Goal: Connect with others: Connect with other users

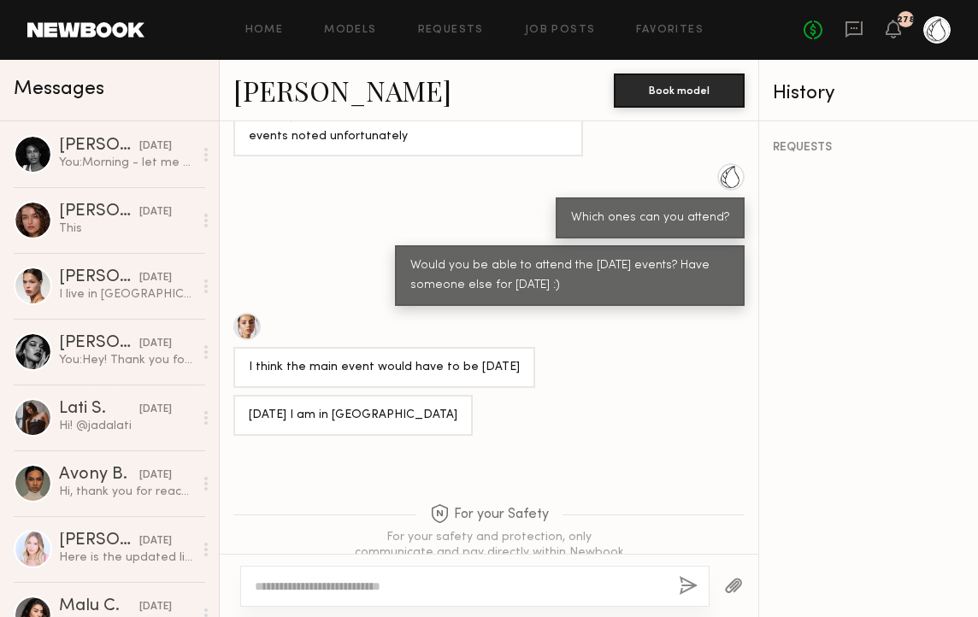
scroll to position [1492, 0]
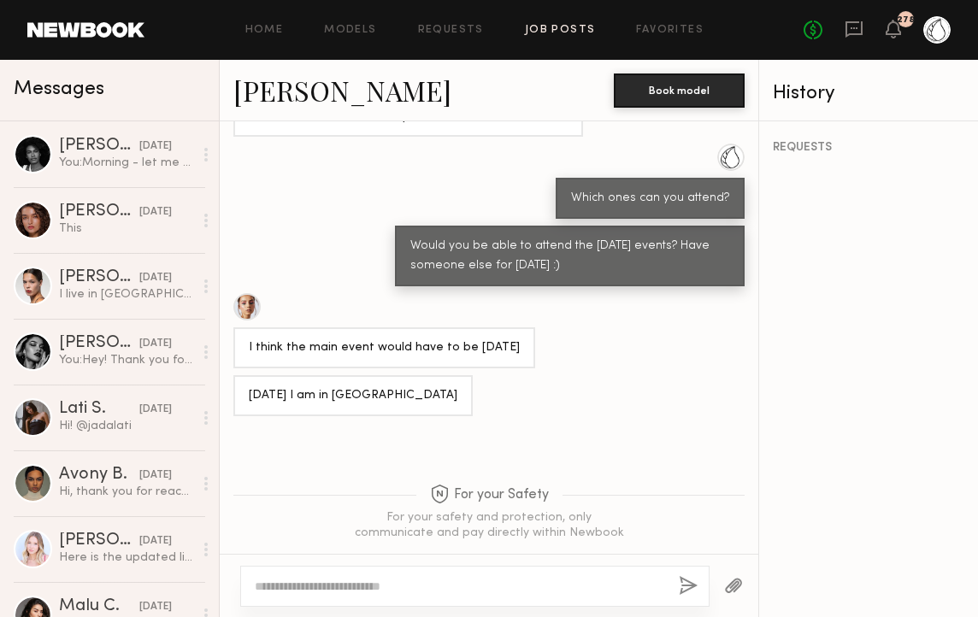
click at [558, 26] on link "Job Posts" at bounding box center [560, 30] width 71 height 11
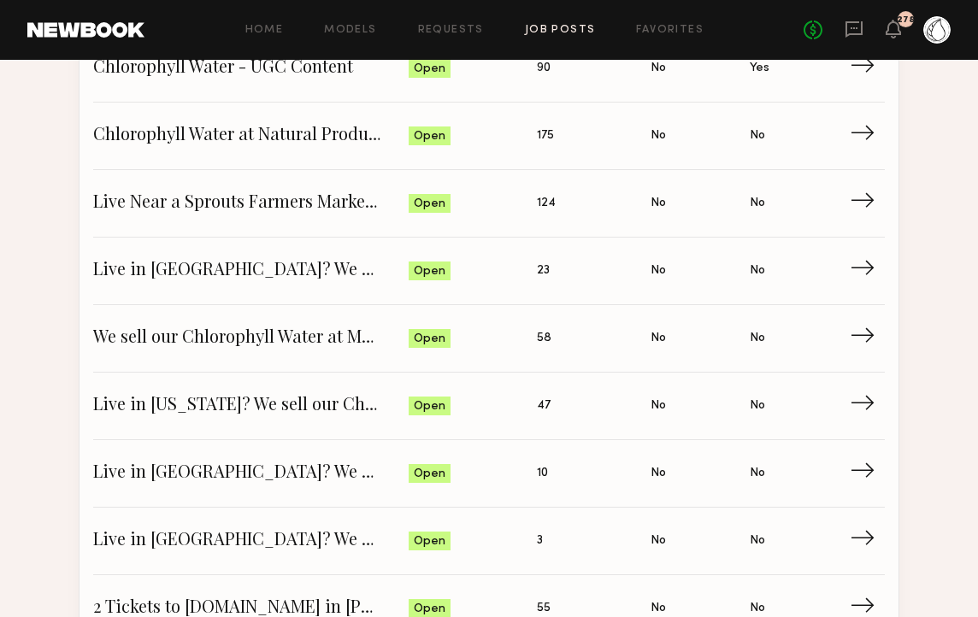
scroll to position [1578, 0]
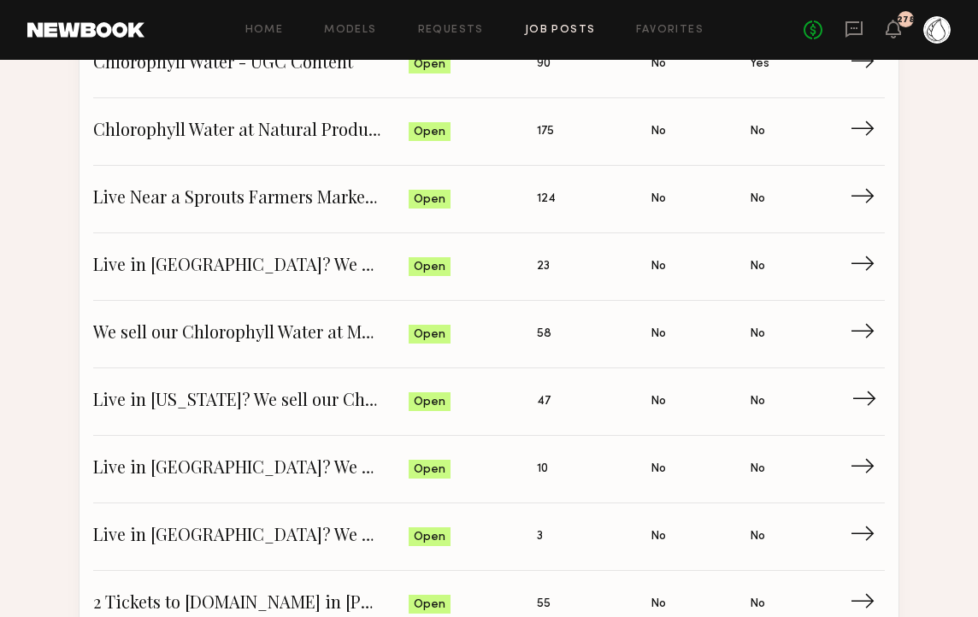
click at [230, 395] on span "Live in New York? We sell our Chlorophyll Water at Juice Press - looking for so…" at bounding box center [250, 402] width 315 height 26
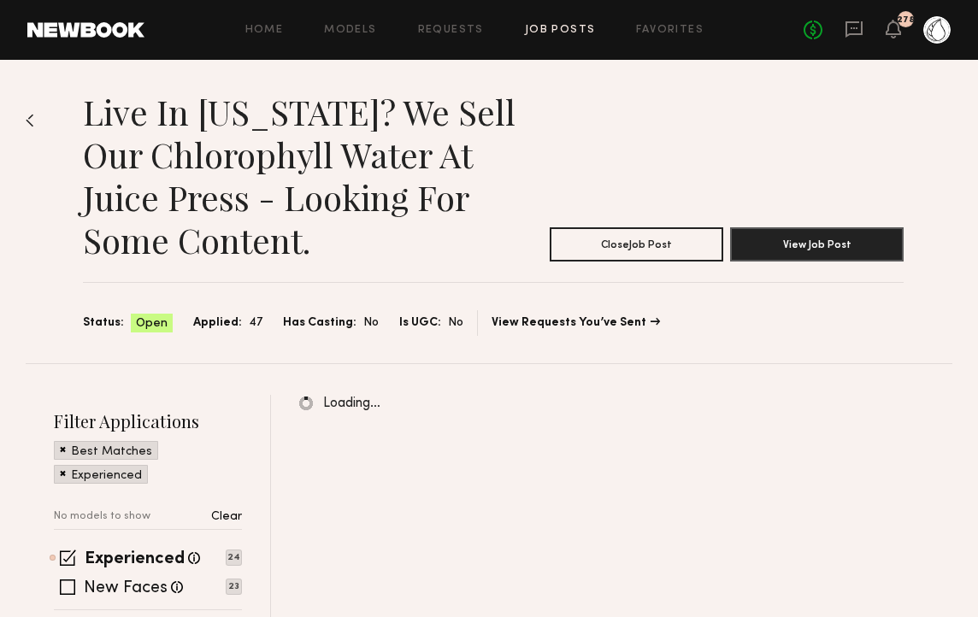
click at [218, 517] on p "Clear" at bounding box center [226, 517] width 31 height 12
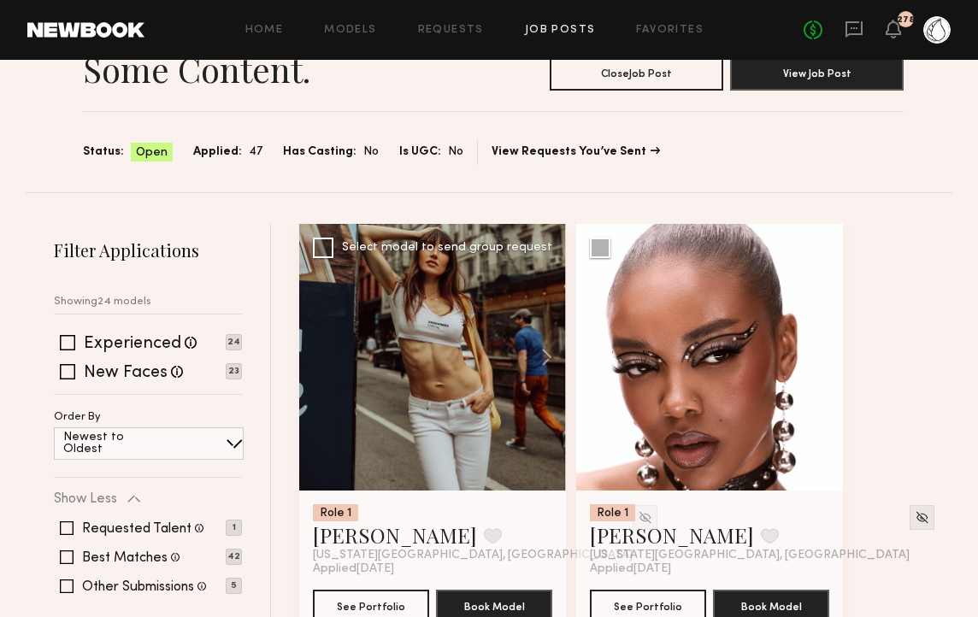
scroll to position [246, 0]
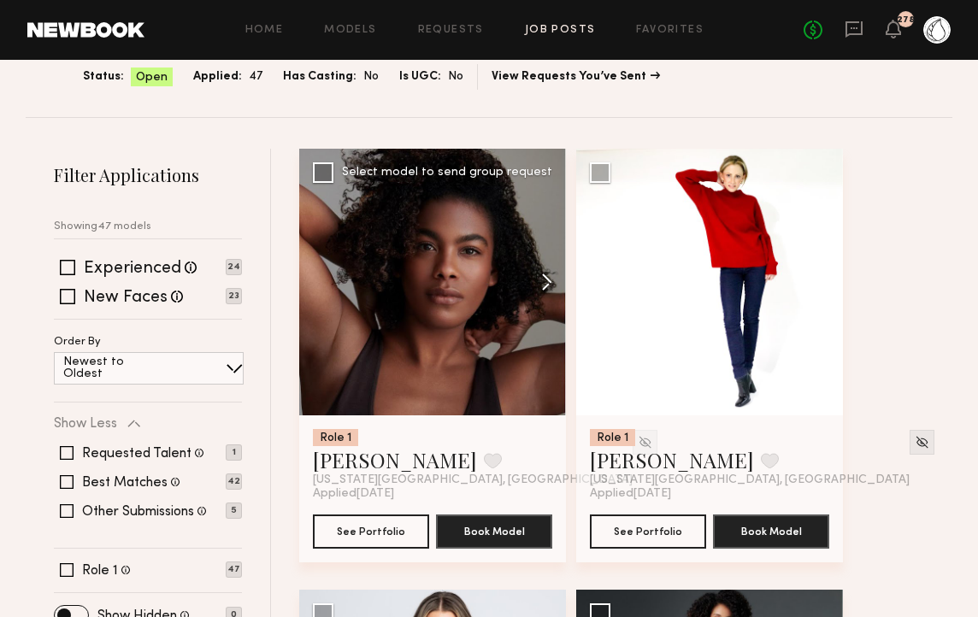
click at [547, 285] on button at bounding box center [538, 282] width 55 height 267
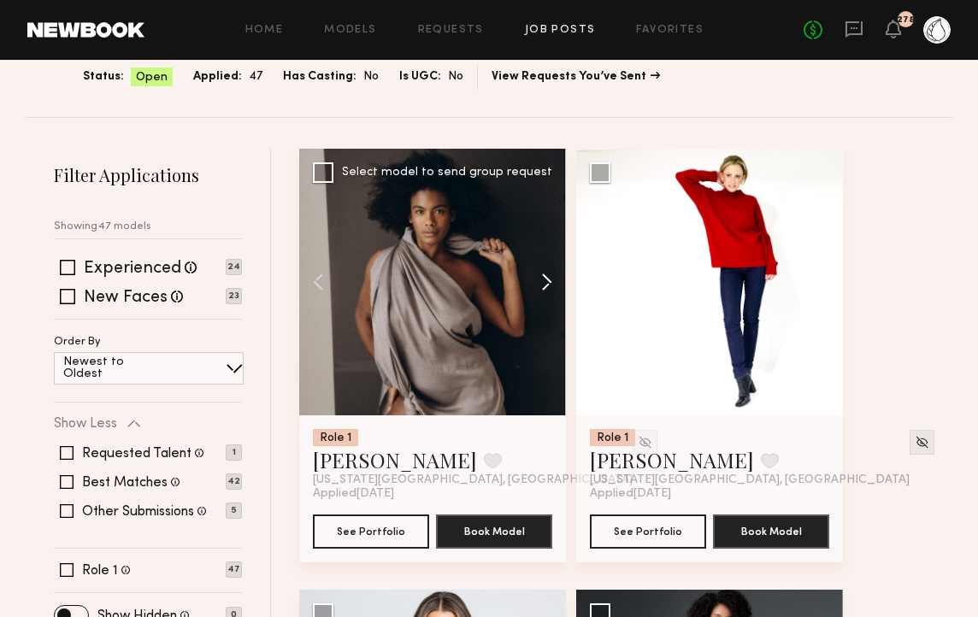
click at [547, 285] on button at bounding box center [538, 282] width 55 height 267
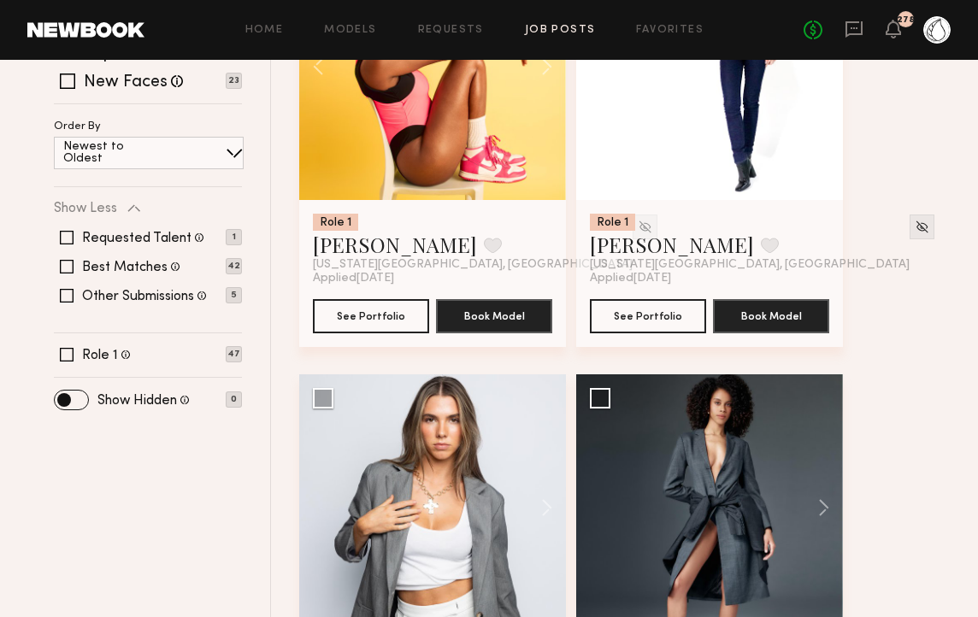
scroll to position [602, 0]
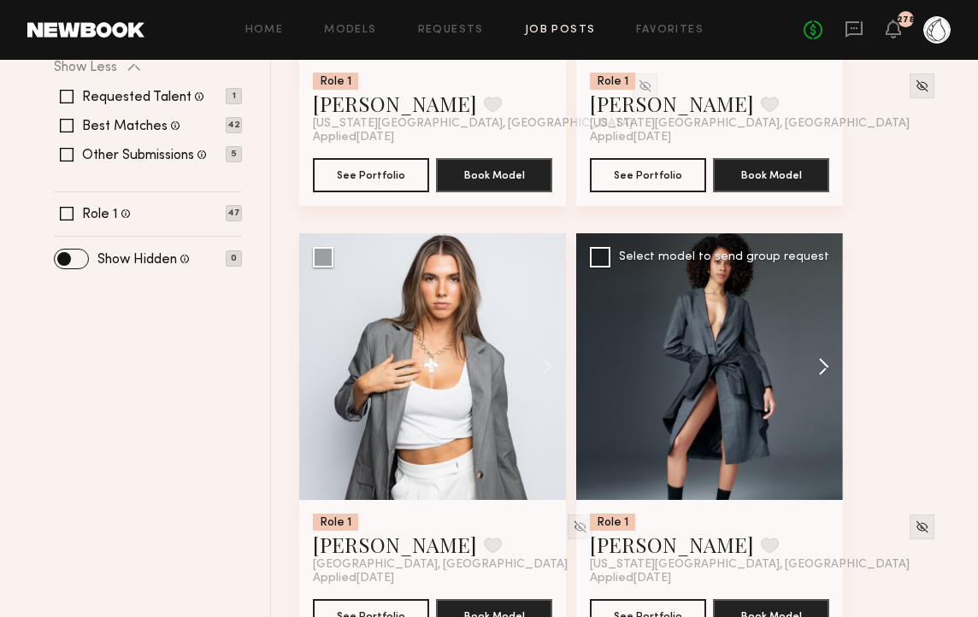
click at [815, 361] on button at bounding box center [815, 366] width 55 height 267
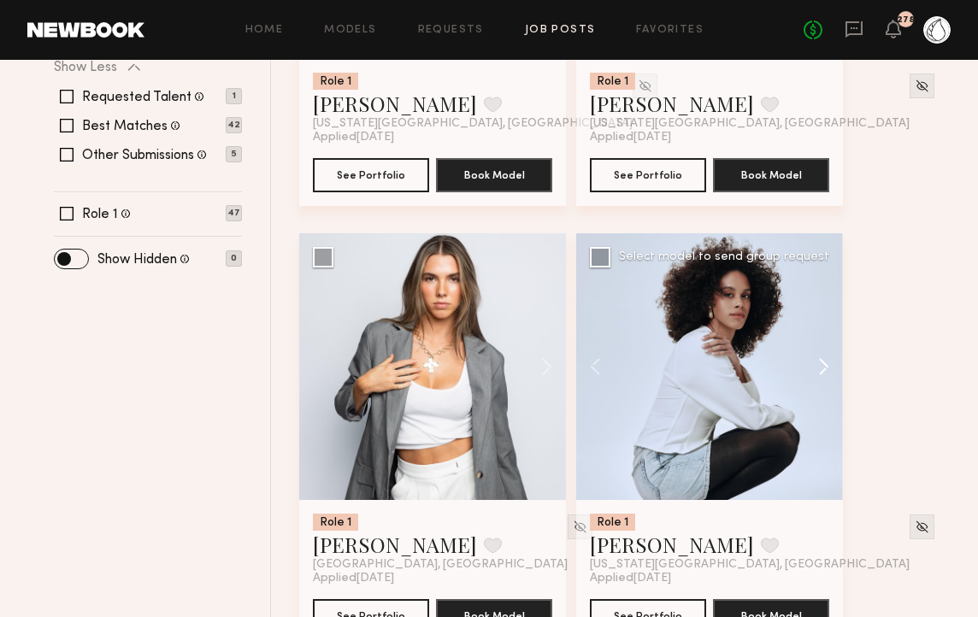
click at [815, 361] on button at bounding box center [815, 366] width 55 height 267
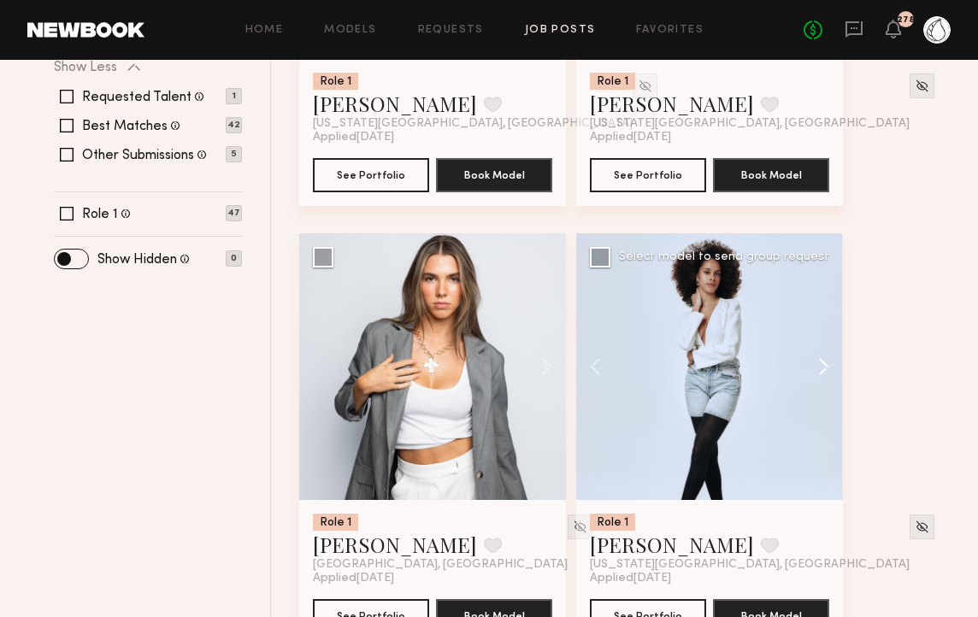
click at [815, 361] on button at bounding box center [815, 366] width 55 height 267
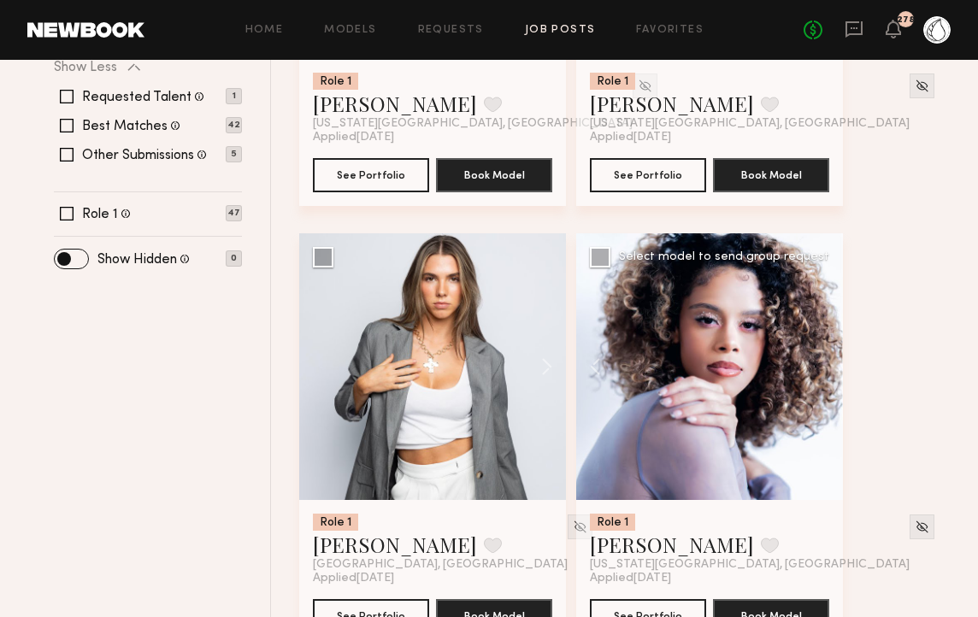
click at [815, 361] on div at bounding box center [709, 366] width 267 height 267
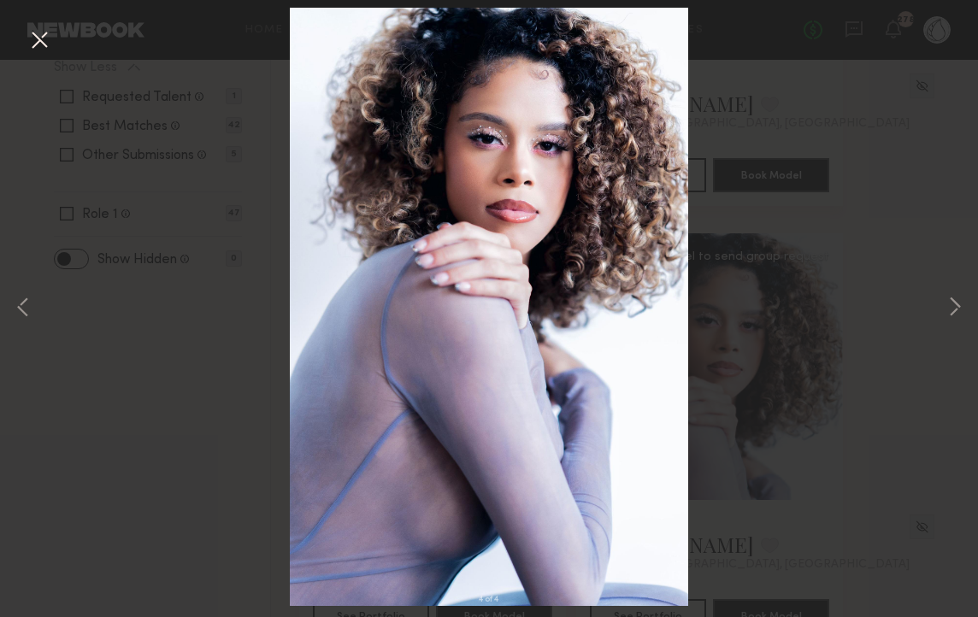
click at [47, 42] on button at bounding box center [39, 41] width 27 height 31
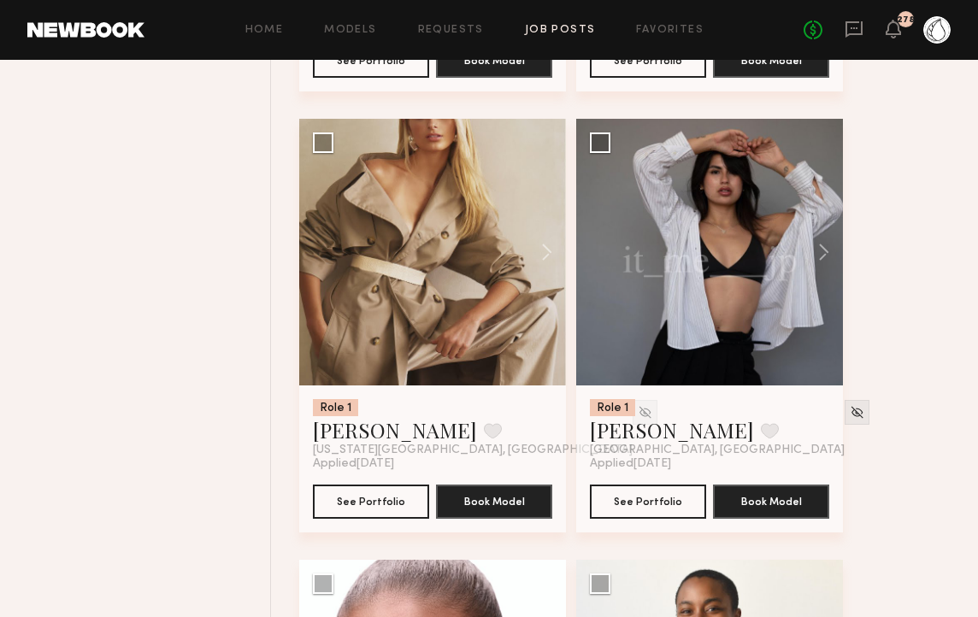
scroll to position [1590, 0]
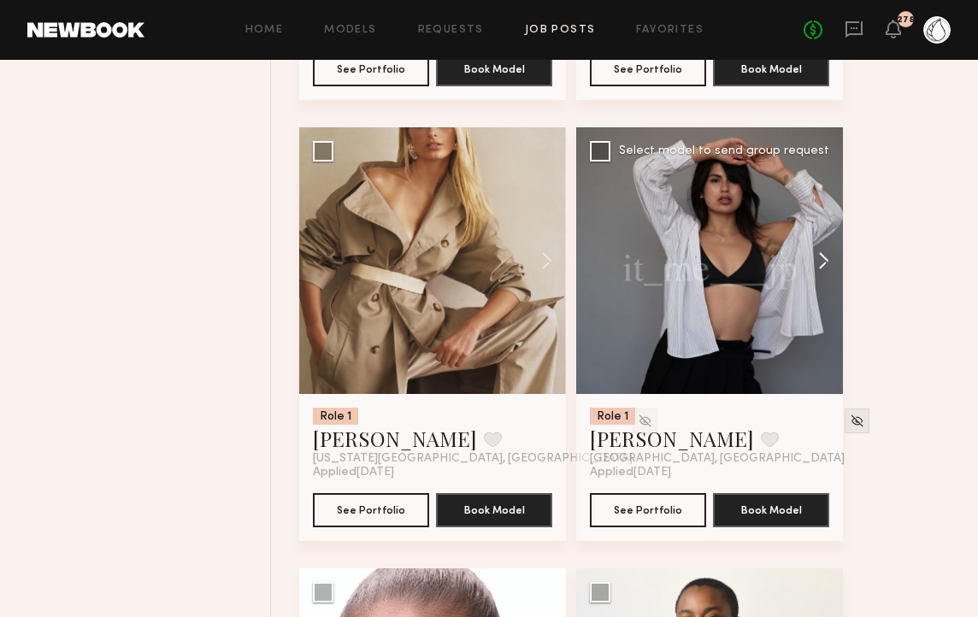
click at [808, 267] on button at bounding box center [815, 260] width 55 height 267
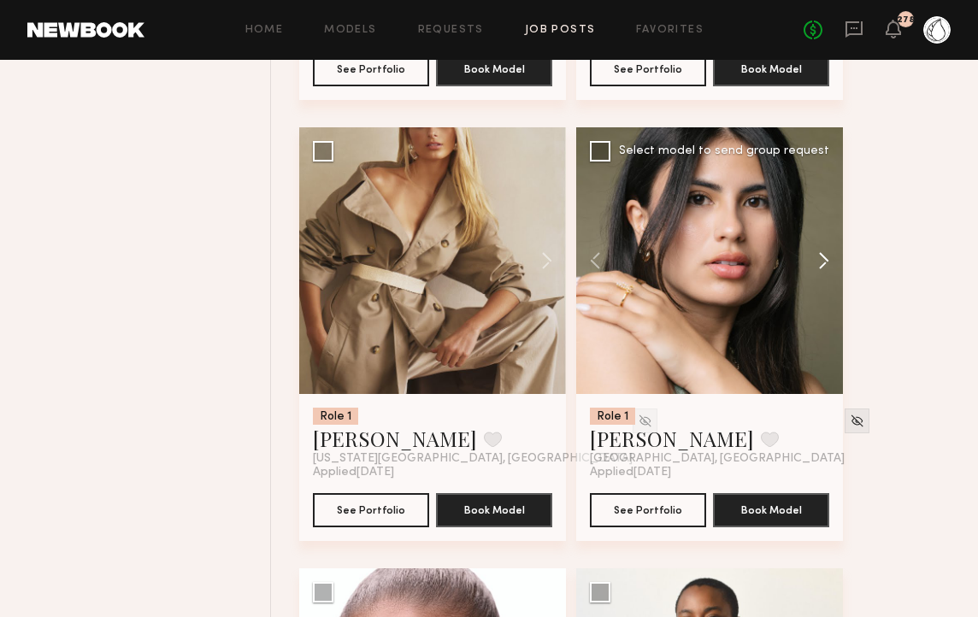
click at [808, 267] on button at bounding box center [815, 260] width 55 height 267
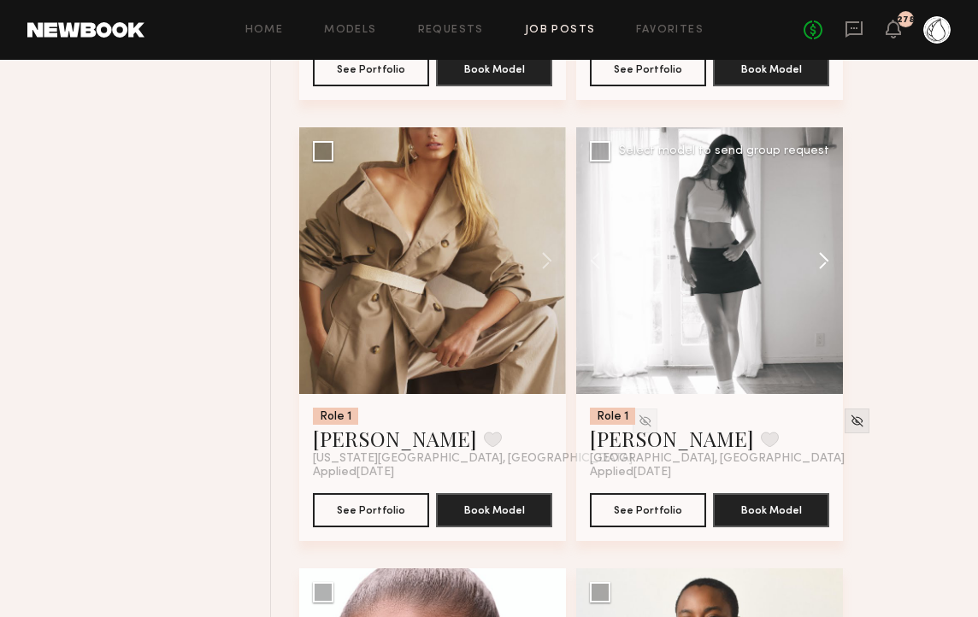
click at [808, 267] on button at bounding box center [815, 260] width 55 height 267
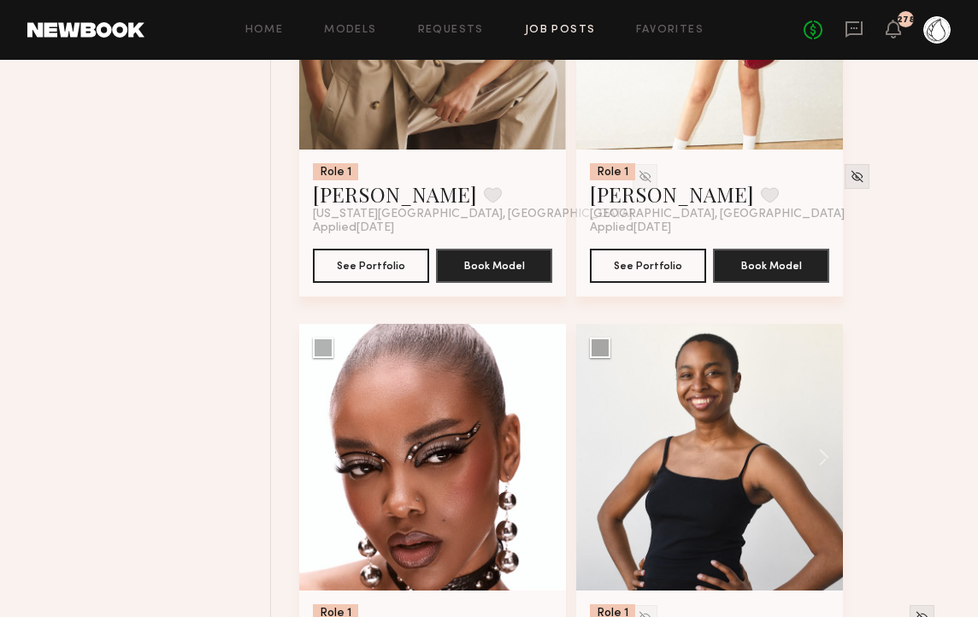
scroll to position [1776, 0]
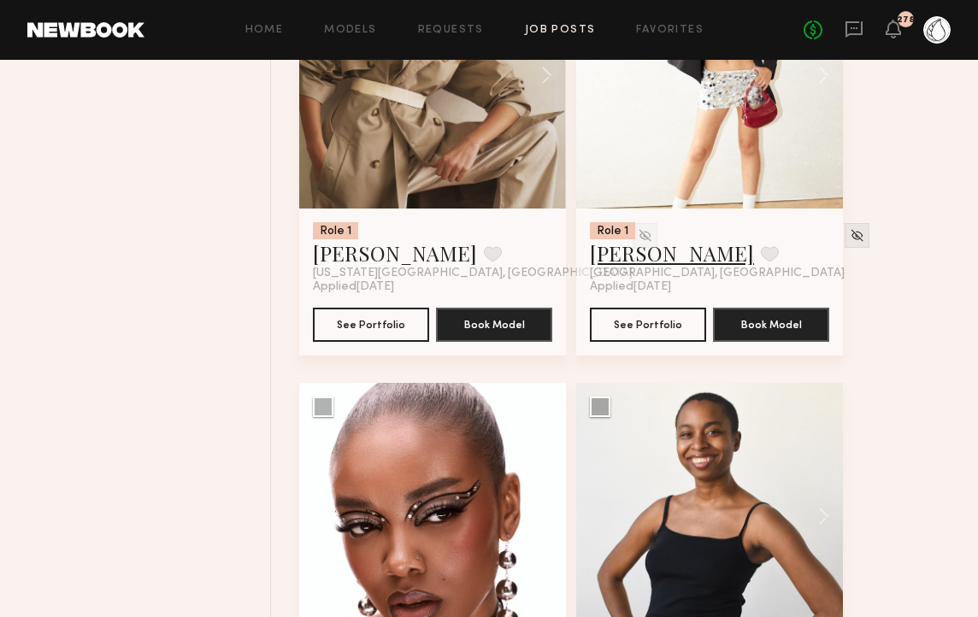
click at [625, 257] on link "Sarah D." at bounding box center [672, 252] width 164 height 27
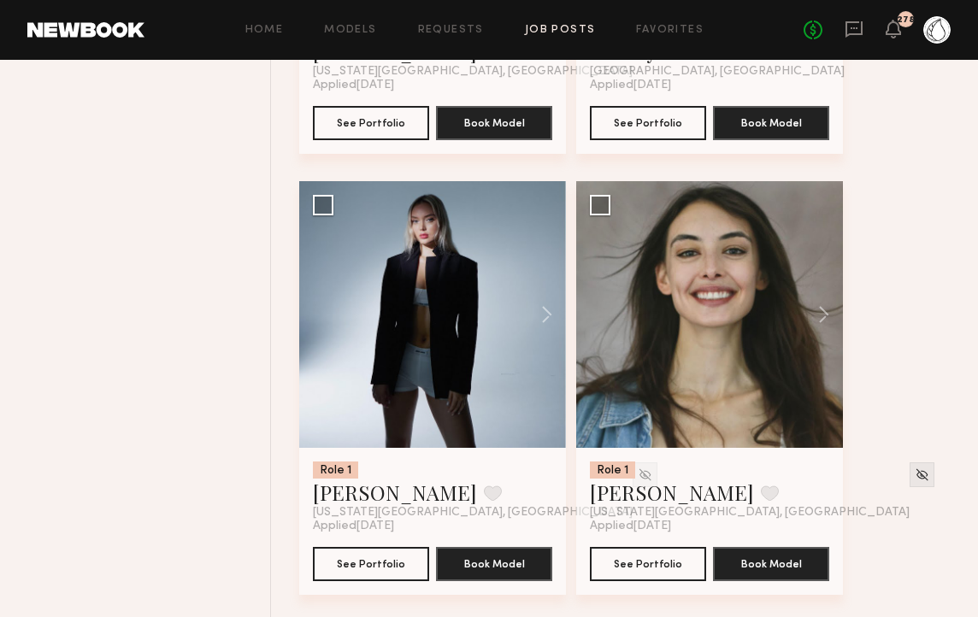
scroll to position [5083, 0]
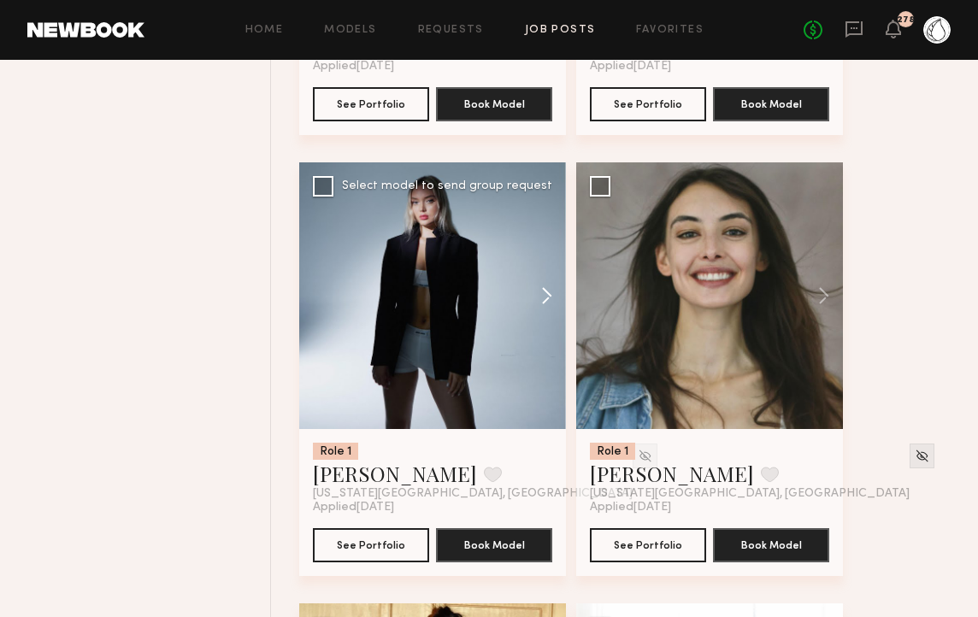
click at [551, 297] on button at bounding box center [538, 295] width 55 height 267
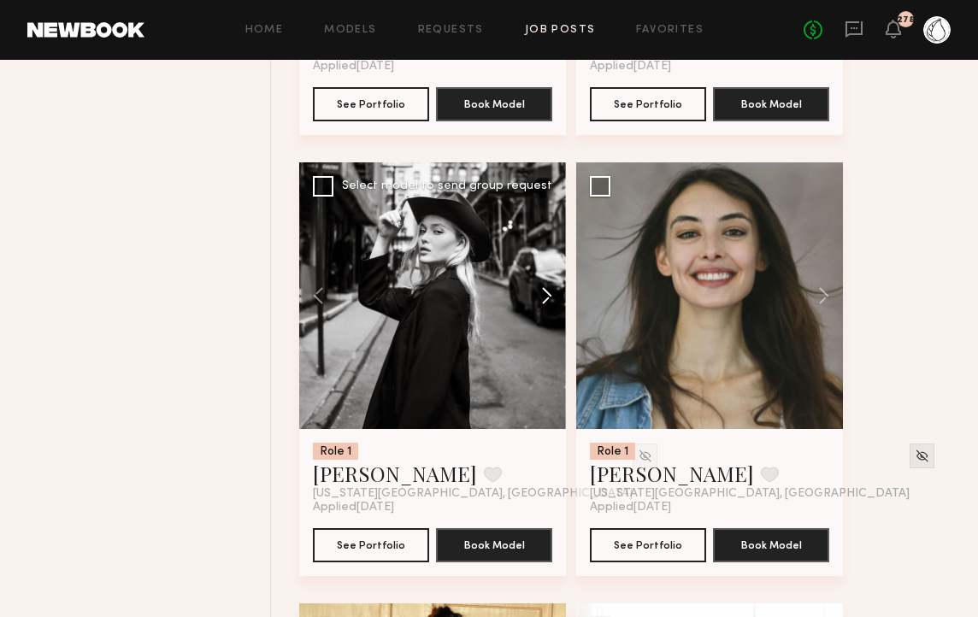
click at [551, 297] on button at bounding box center [538, 295] width 55 height 267
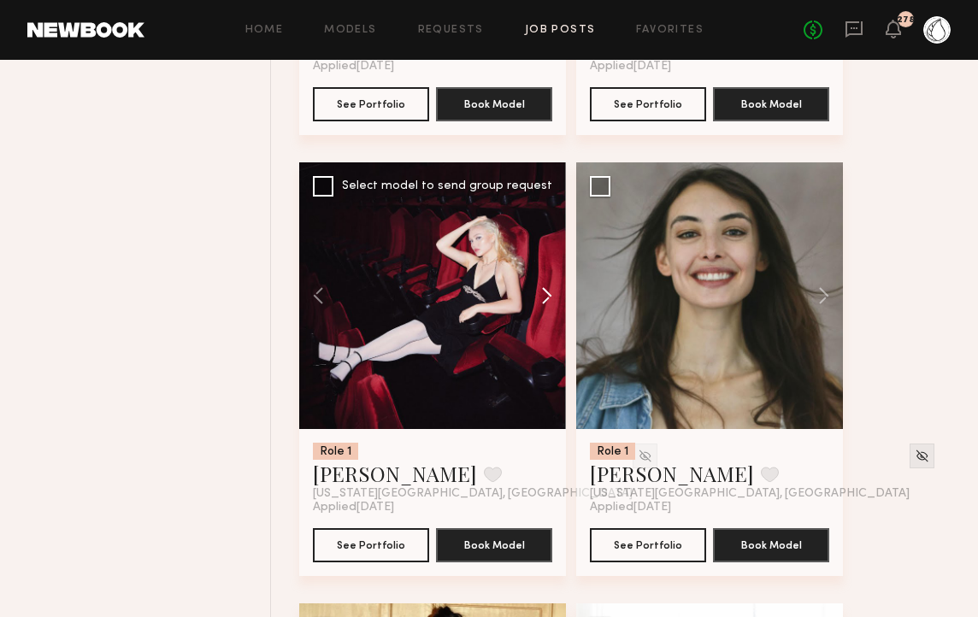
click at [551, 297] on button at bounding box center [538, 295] width 55 height 267
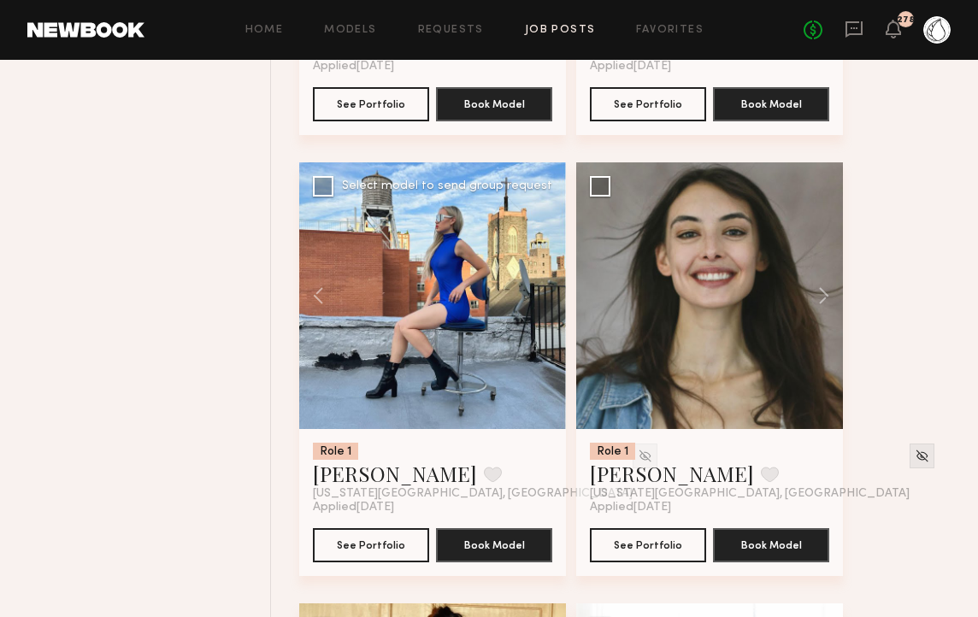
click at [551, 297] on div at bounding box center [432, 295] width 267 height 267
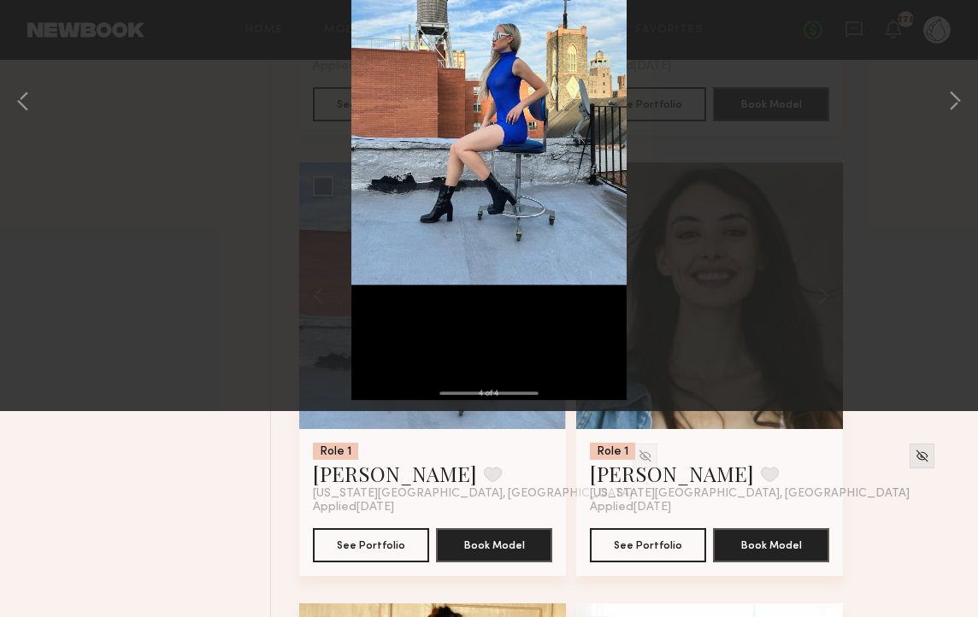
click at [36, 39] on button at bounding box center [39, 41] width 27 height 31
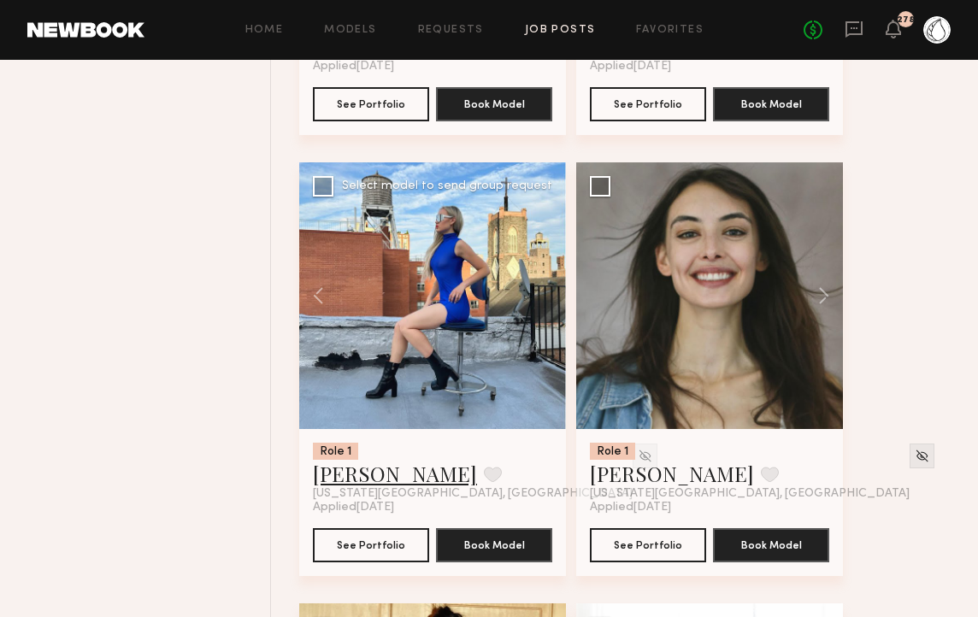
click at [348, 477] on link "Sibila G." at bounding box center [395, 473] width 164 height 27
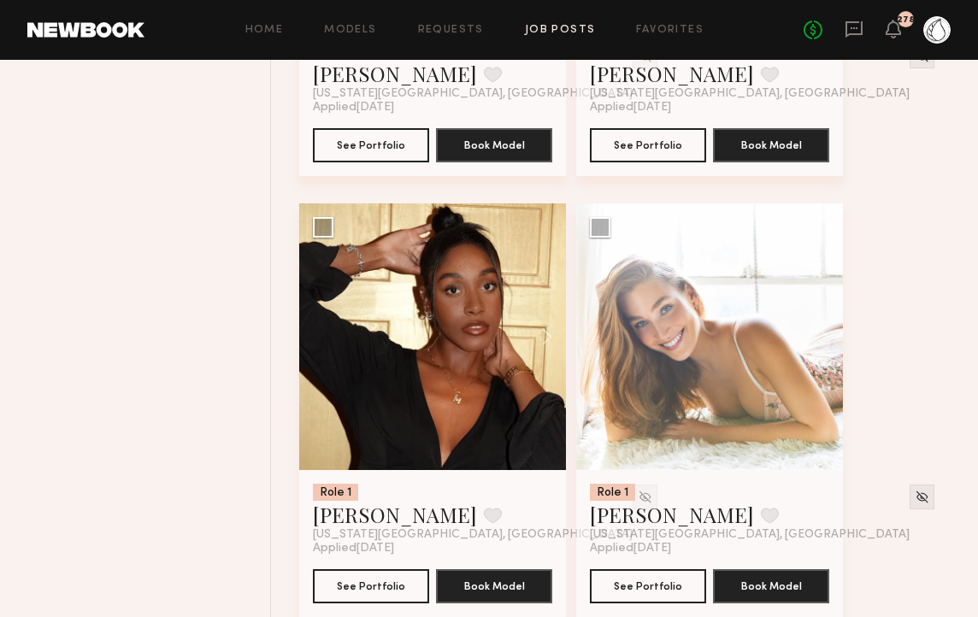
scroll to position [5519, 0]
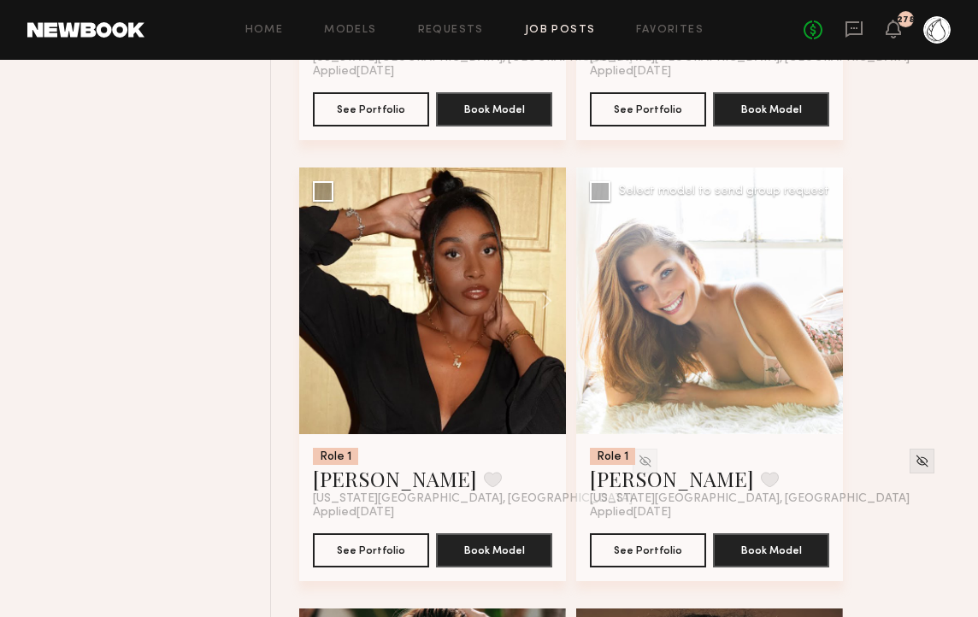
click at [829, 304] on button at bounding box center [815, 300] width 55 height 267
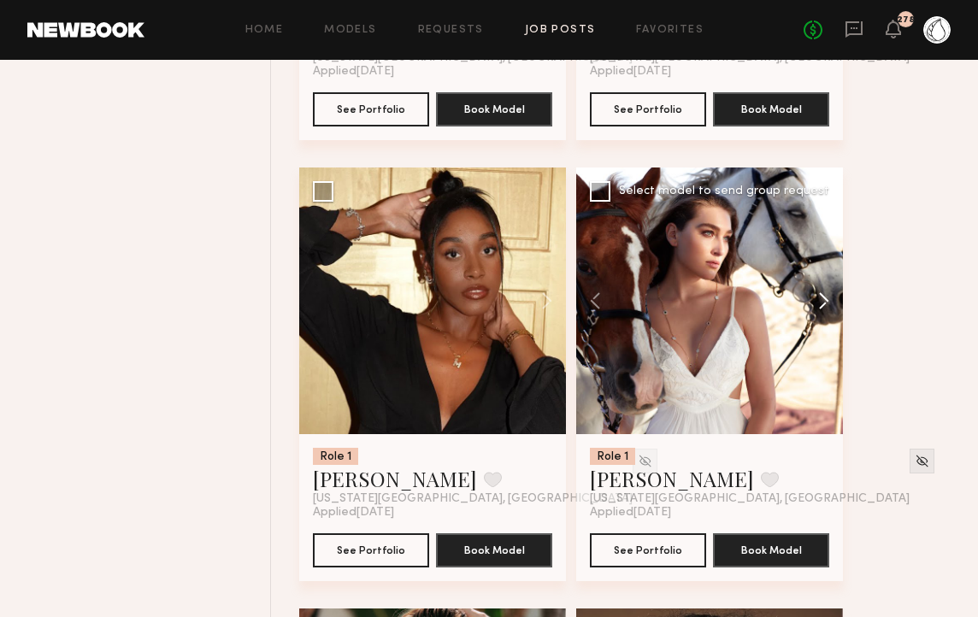
click at [829, 304] on button at bounding box center [815, 300] width 55 height 267
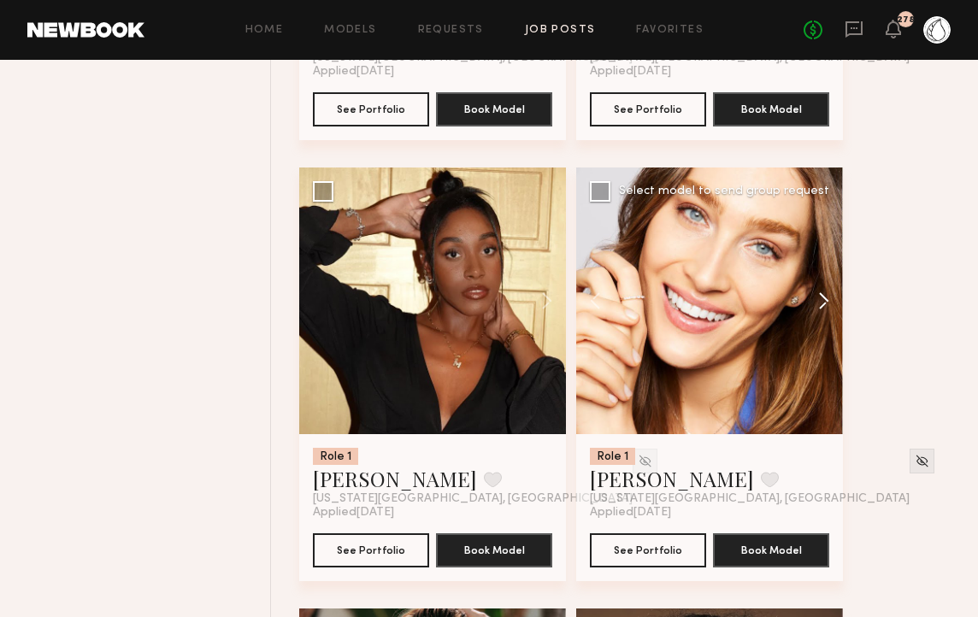
click at [829, 304] on button at bounding box center [815, 300] width 55 height 267
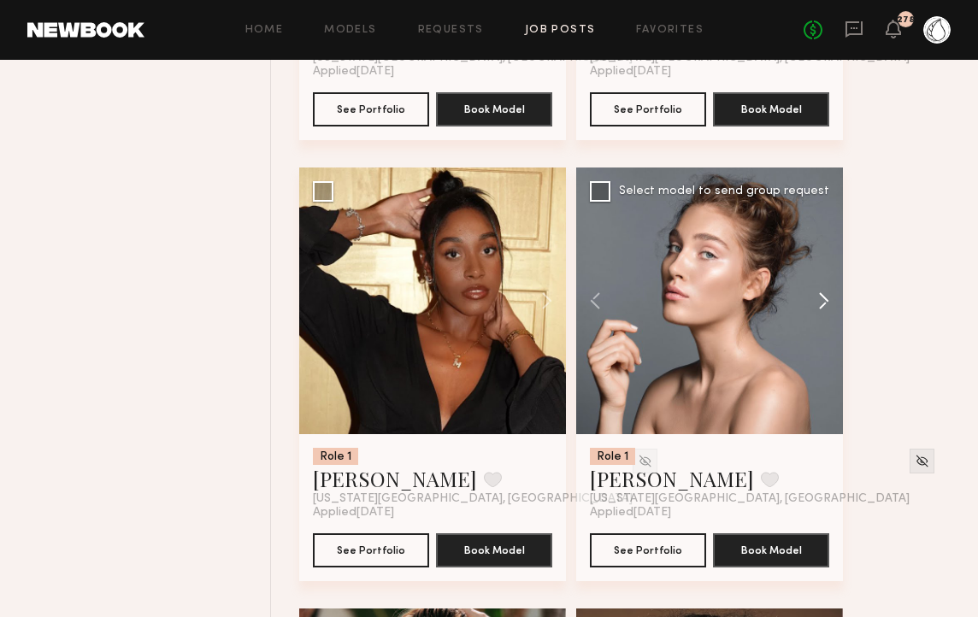
click at [829, 304] on button at bounding box center [815, 300] width 55 height 267
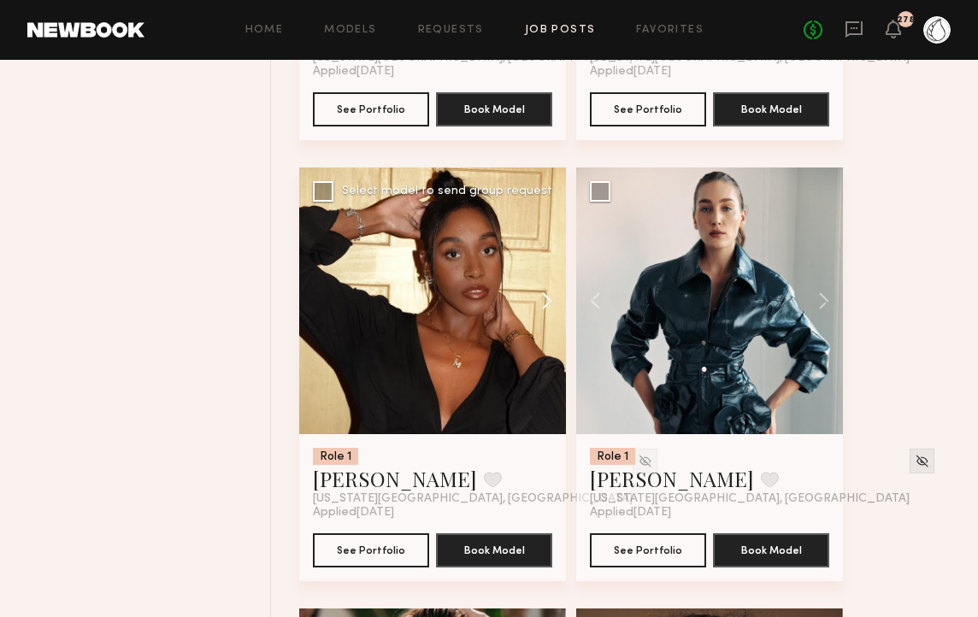
click at [550, 312] on button at bounding box center [538, 300] width 55 height 267
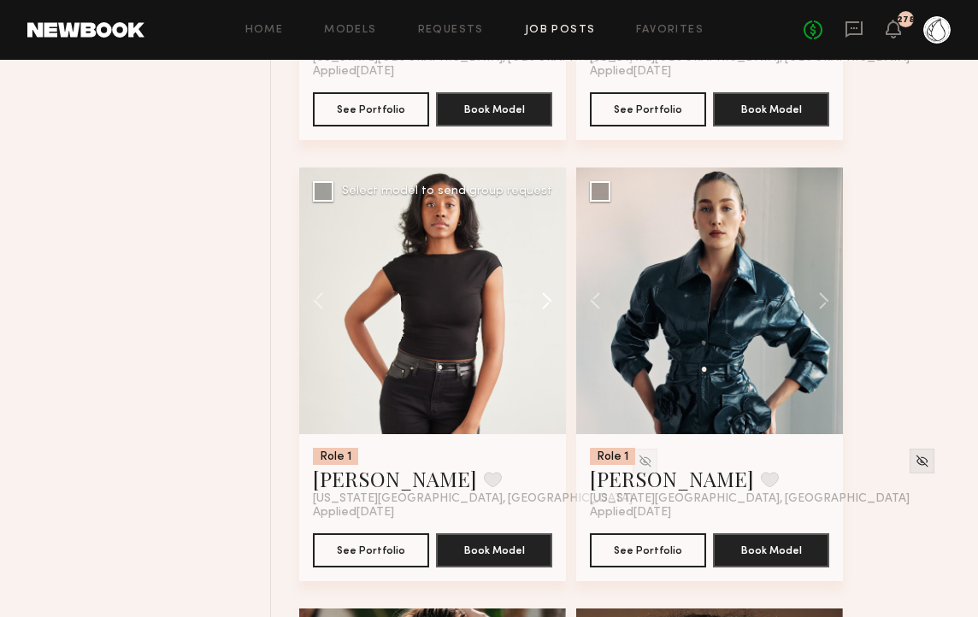
click at [550, 312] on button at bounding box center [538, 300] width 55 height 267
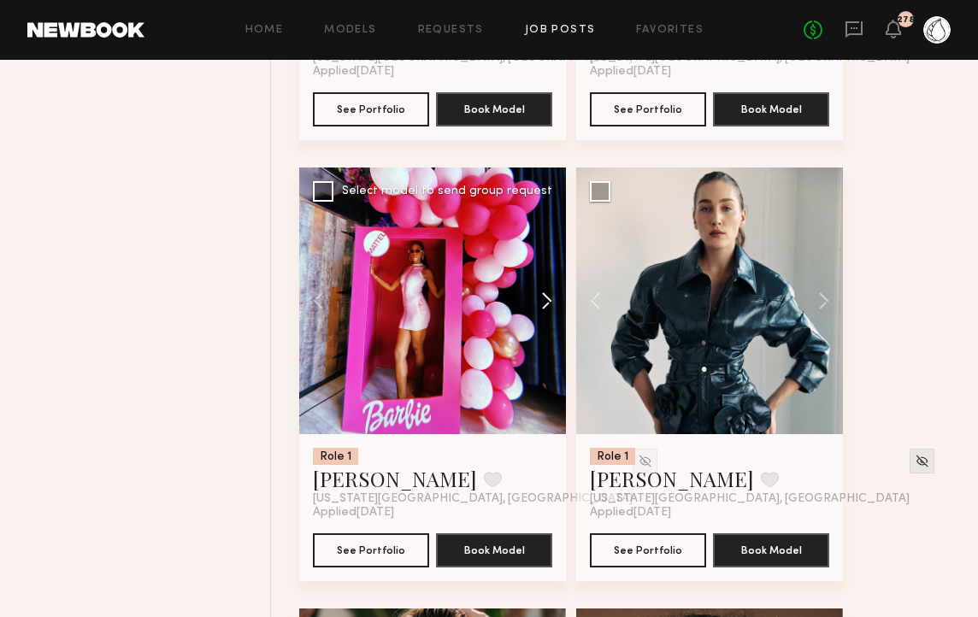
click at [550, 312] on button at bounding box center [538, 300] width 55 height 267
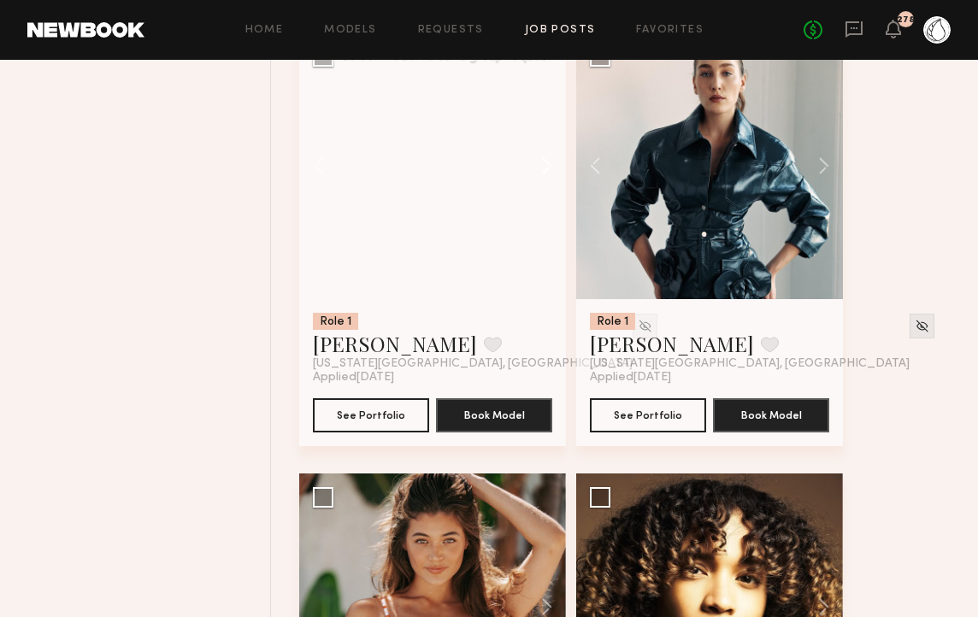
scroll to position [5962, 0]
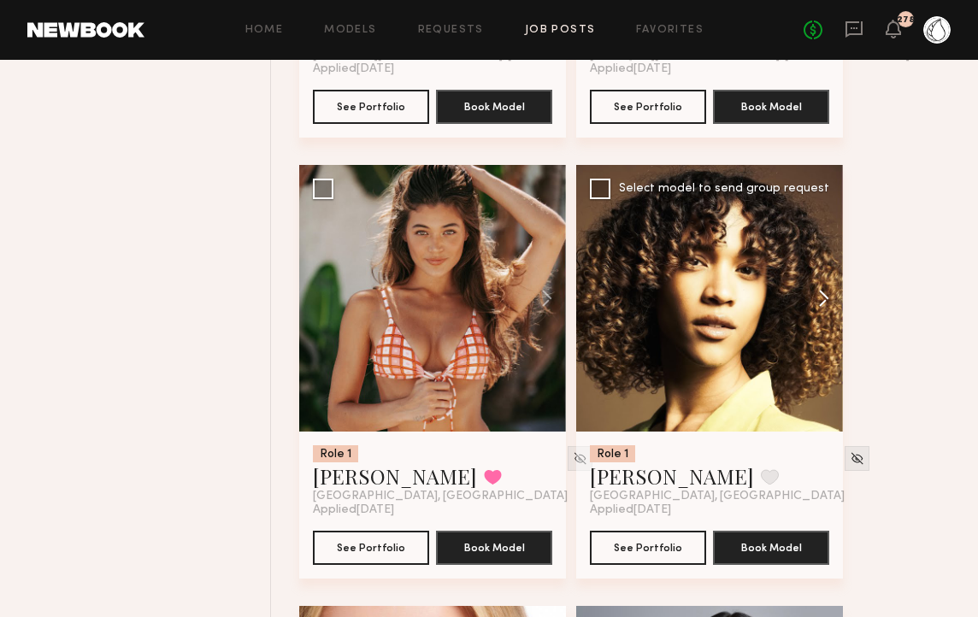
click at [828, 313] on button at bounding box center [815, 298] width 55 height 267
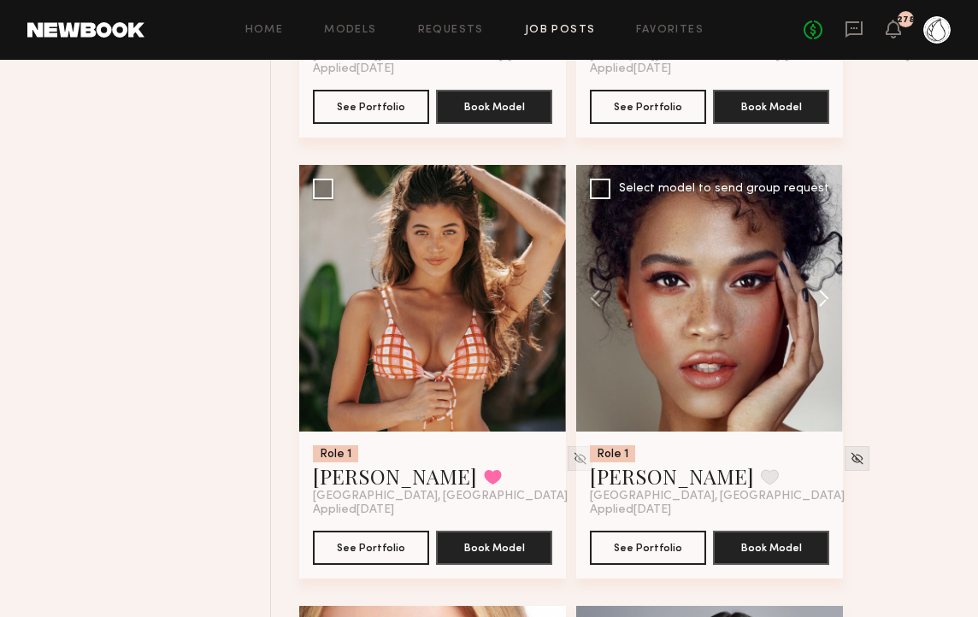
click at [828, 313] on button at bounding box center [815, 298] width 55 height 267
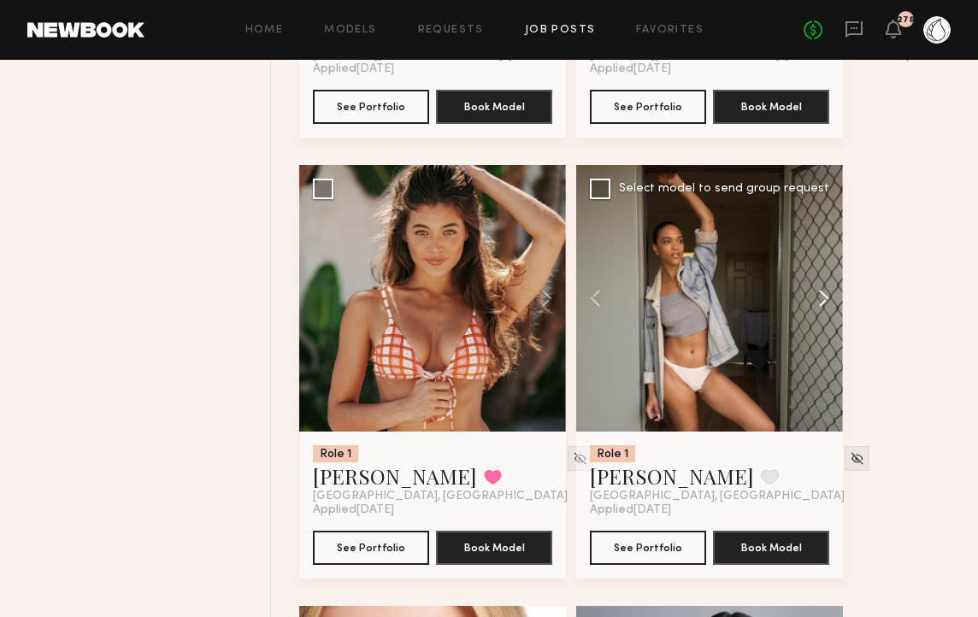
click at [828, 313] on button at bounding box center [815, 298] width 55 height 267
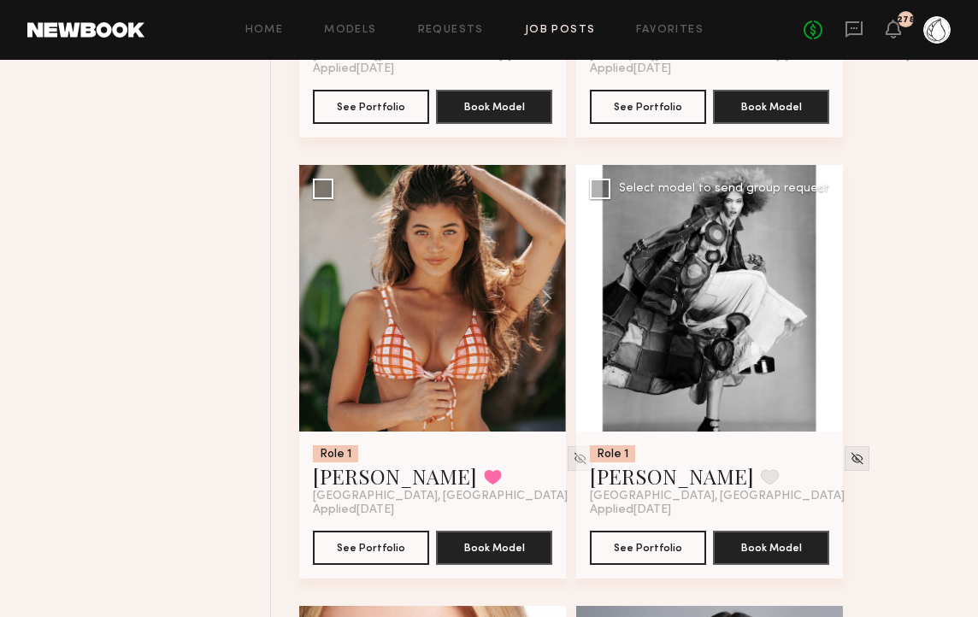
click at [828, 313] on button at bounding box center [815, 298] width 55 height 267
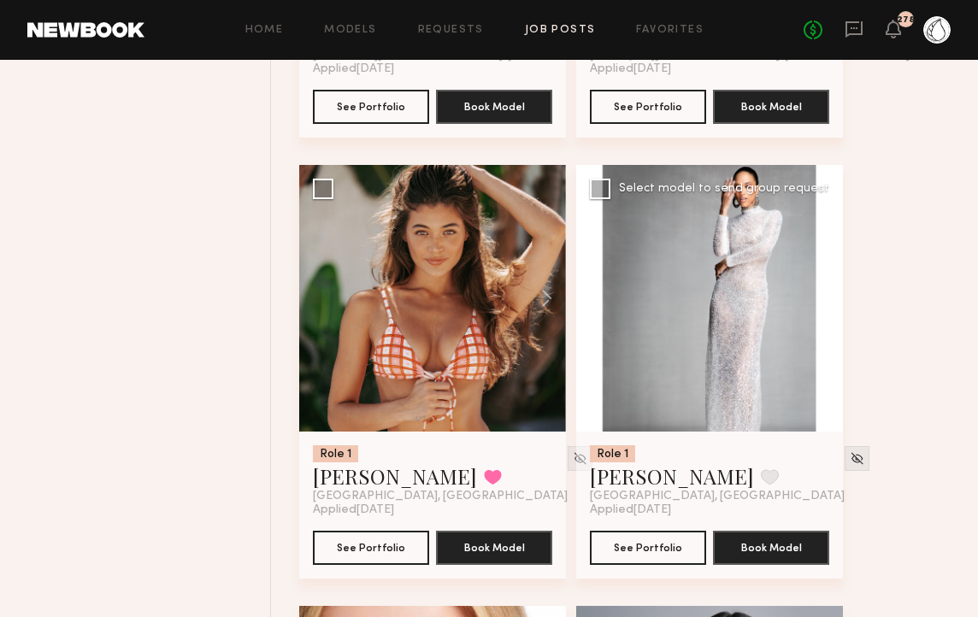
click at [828, 313] on button at bounding box center [815, 298] width 55 height 267
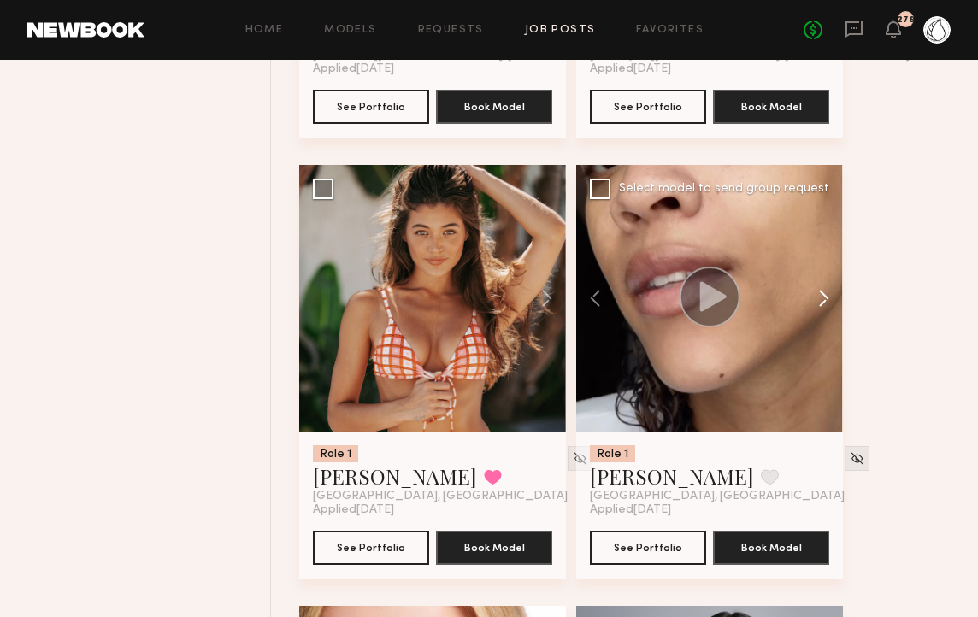
click at [828, 313] on button at bounding box center [815, 298] width 55 height 267
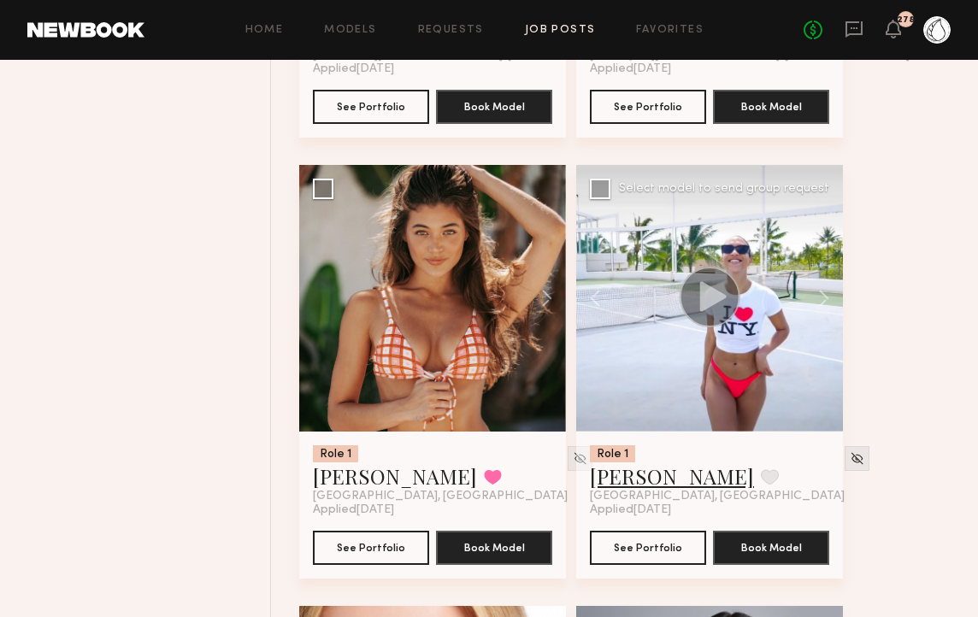
click at [643, 479] on link "Alexandra W." at bounding box center [672, 475] width 164 height 27
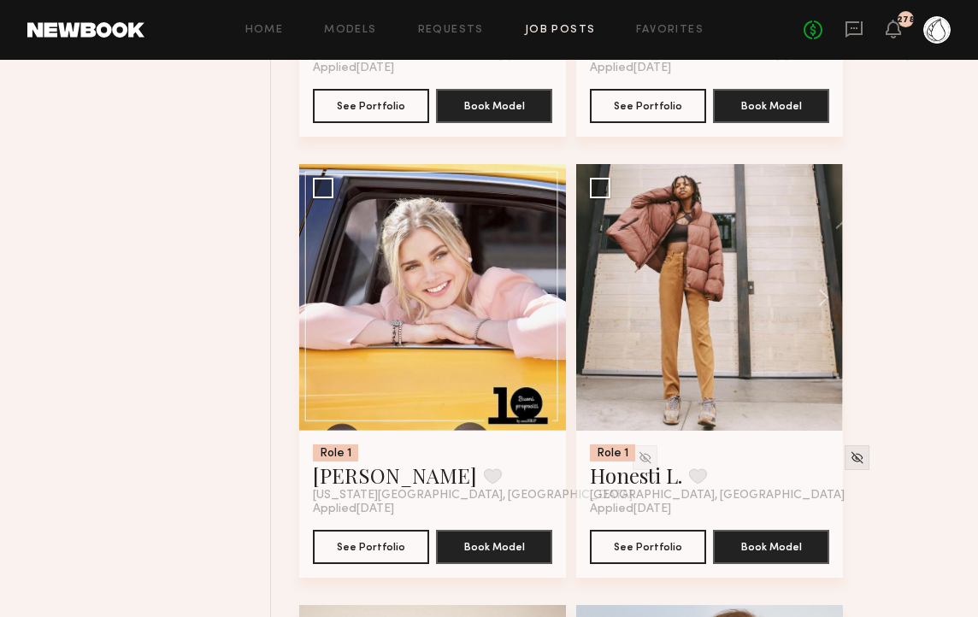
scroll to position [8181, 0]
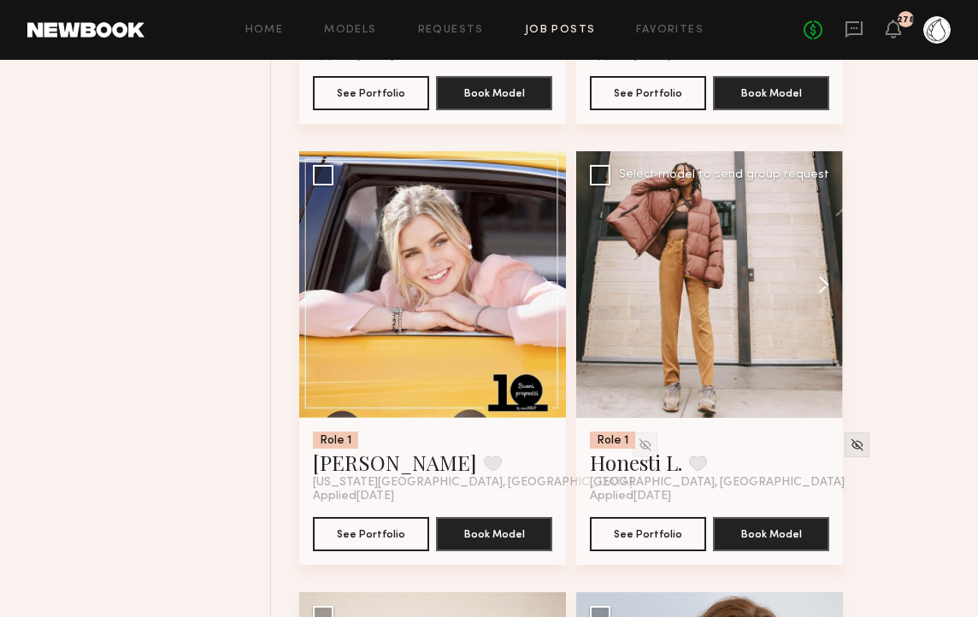
click at [823, 289] on button at bounding box center [815, 284] width 55 height 267
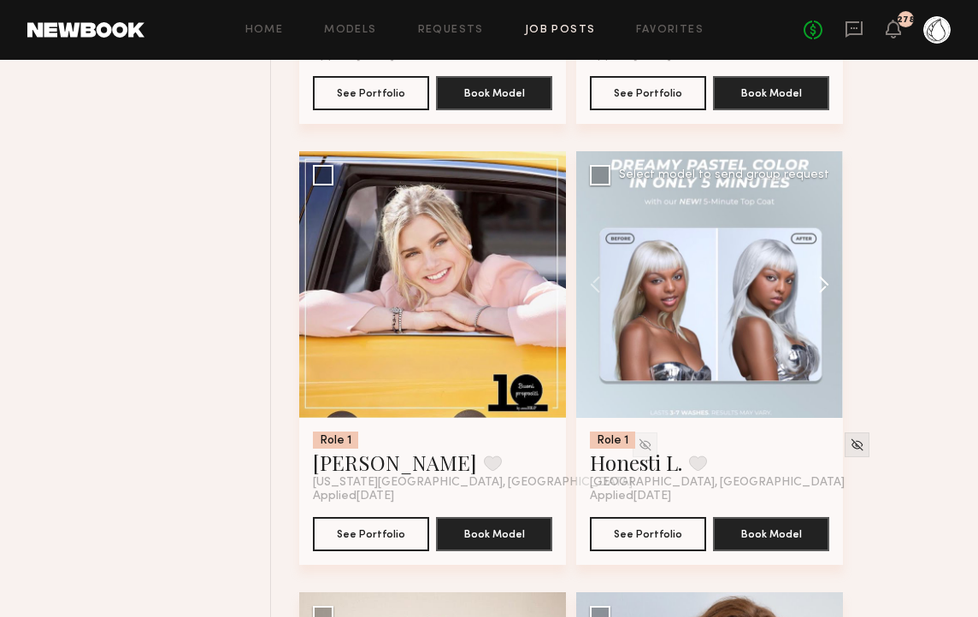
click at [823, 289] on button at bounding box center [815, 284] width 55 height 267
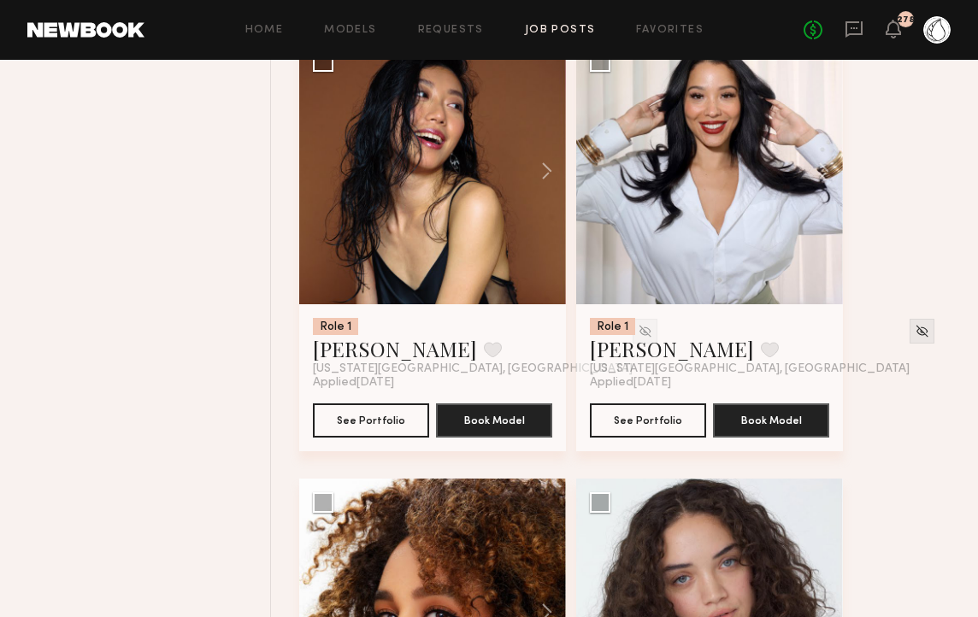
scroll to position [9905, 0]
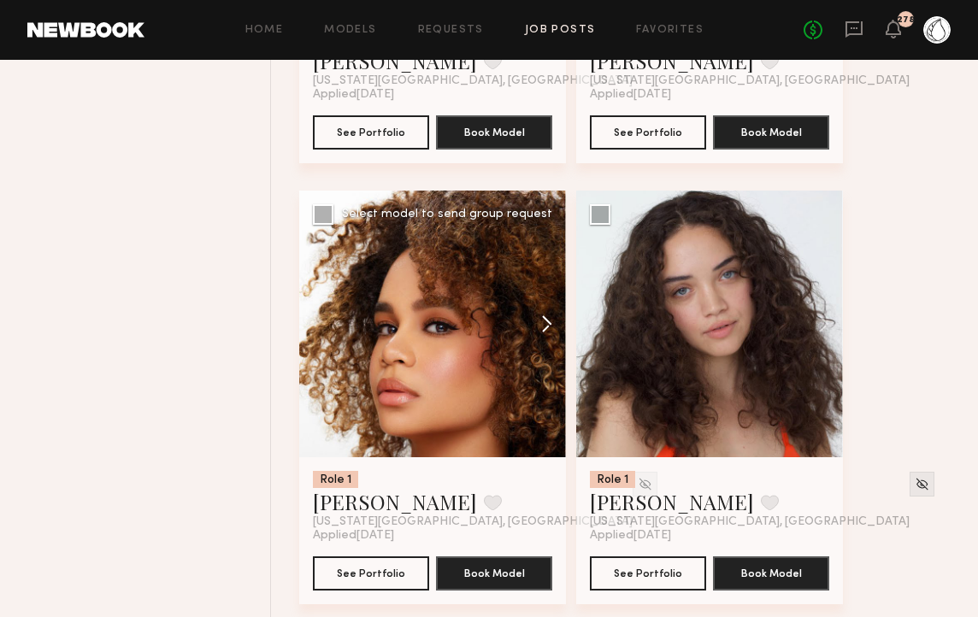
click at [550, 331] on button at bounding box center [538, 324] width 55 height 267
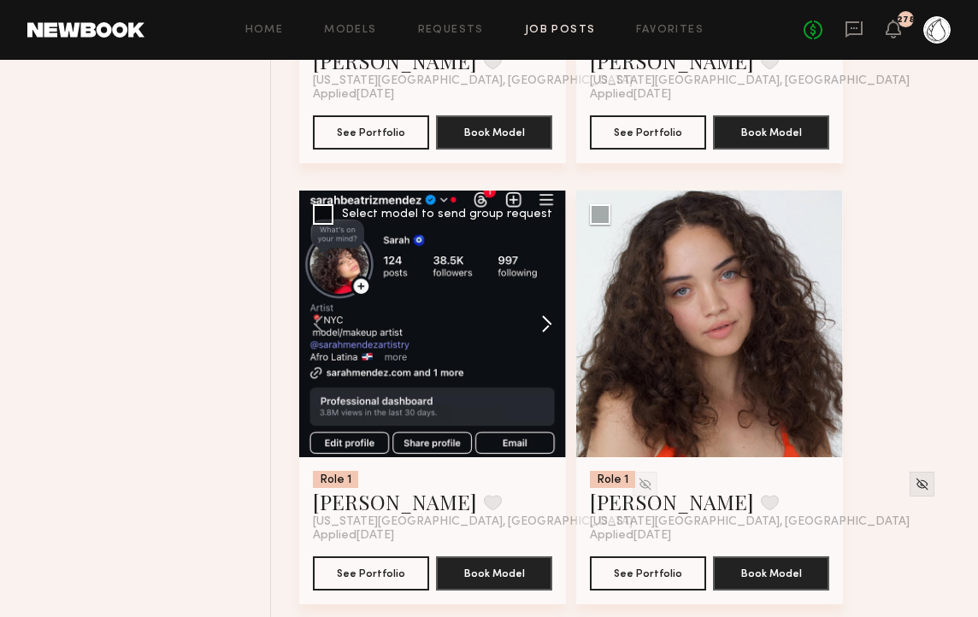
click at [550, 331] on button at bounding box center [538, 324] width 55 height 267
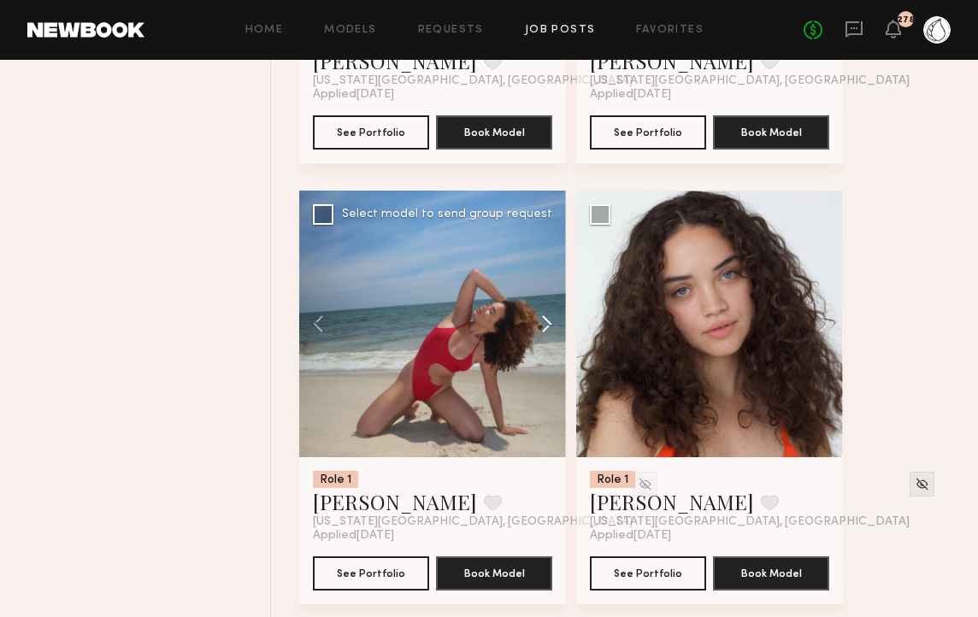
click at [550, 331] on button at bounding box center [538, 324] width 55 height 267
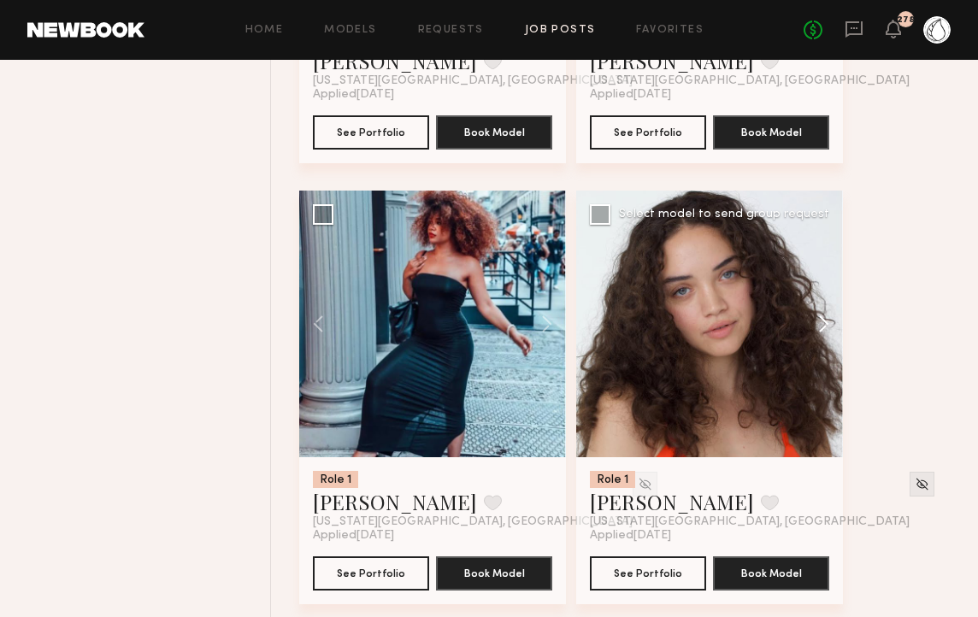
click at [826, 333] on button at bounding box center [815, 324] width 55 height 267
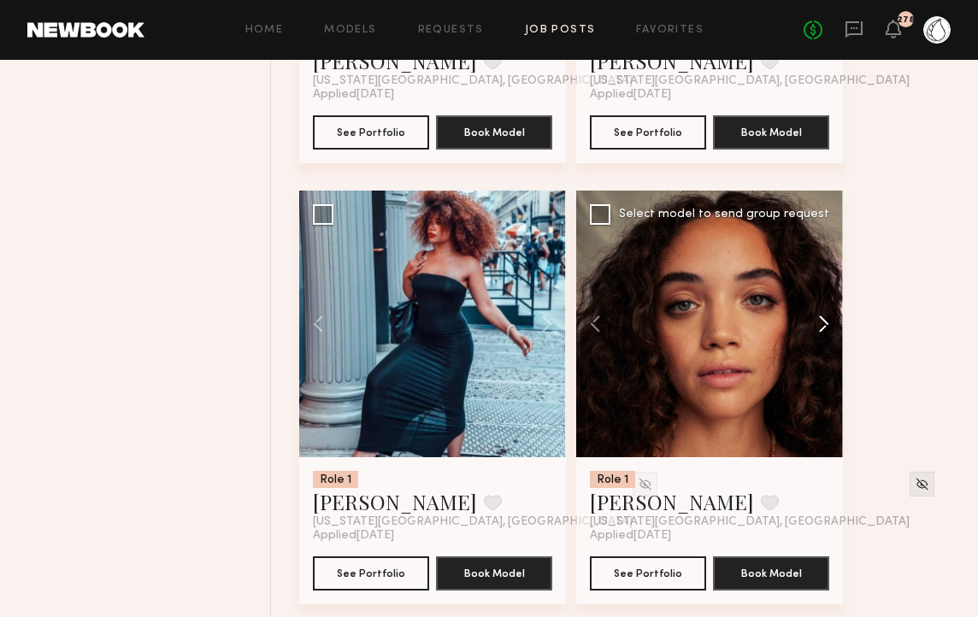
click at [826, 333] on button at bounding box center [815, 324] width 55 height 267
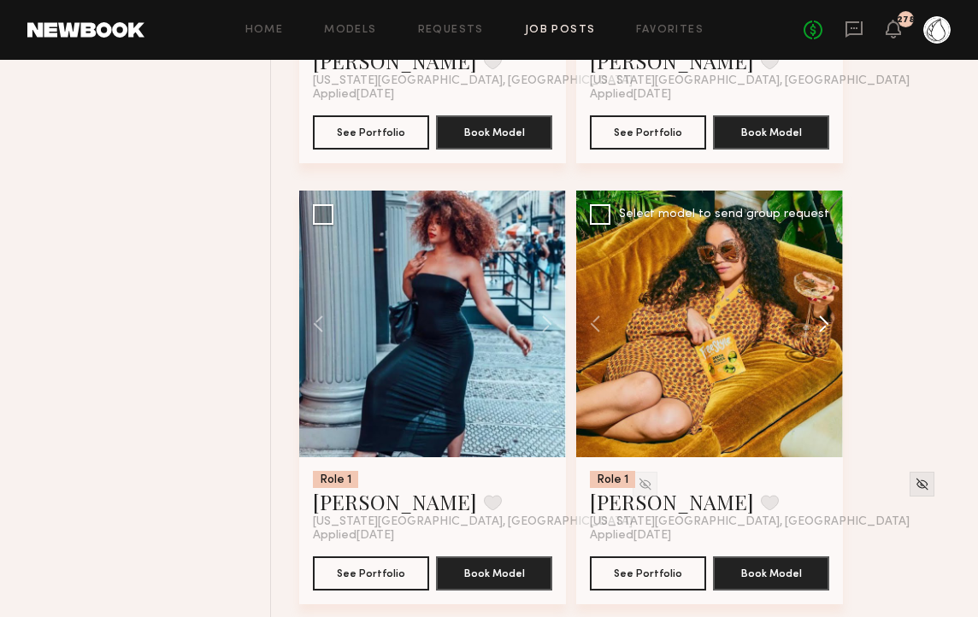
click at [826, 333] on button at bounding box center [815, 324] width 55 height 267
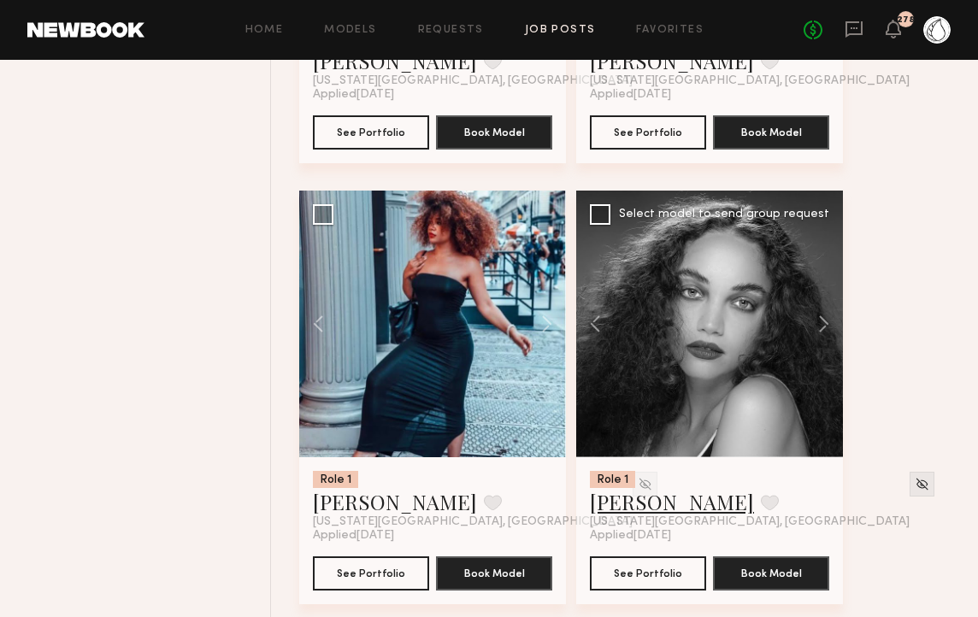
click at [624, 515] on link "Kaitlyn J." at bounding box center [672, 501] width 164 height 27
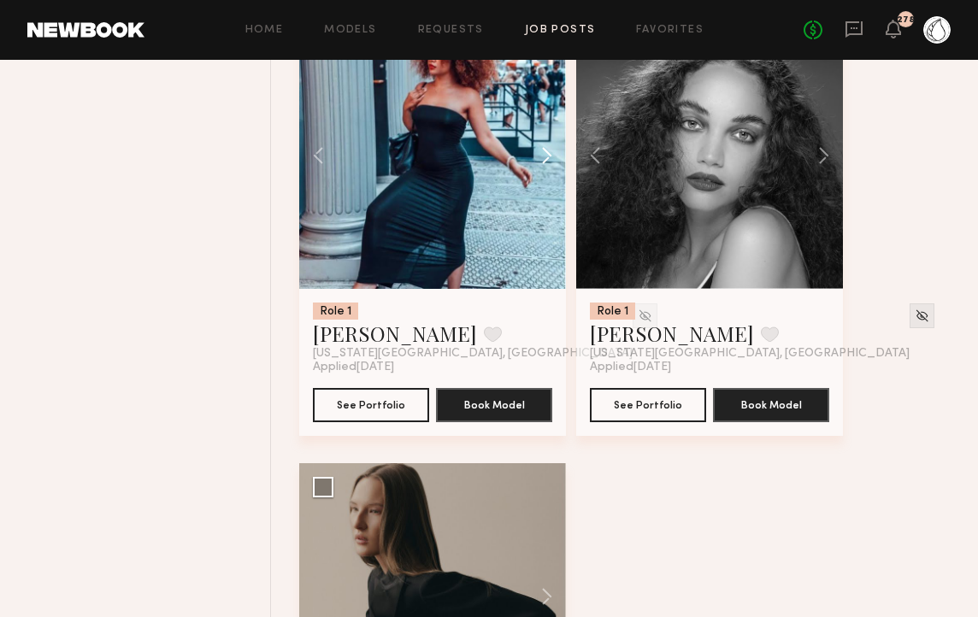
scroll to position [10371, 0]
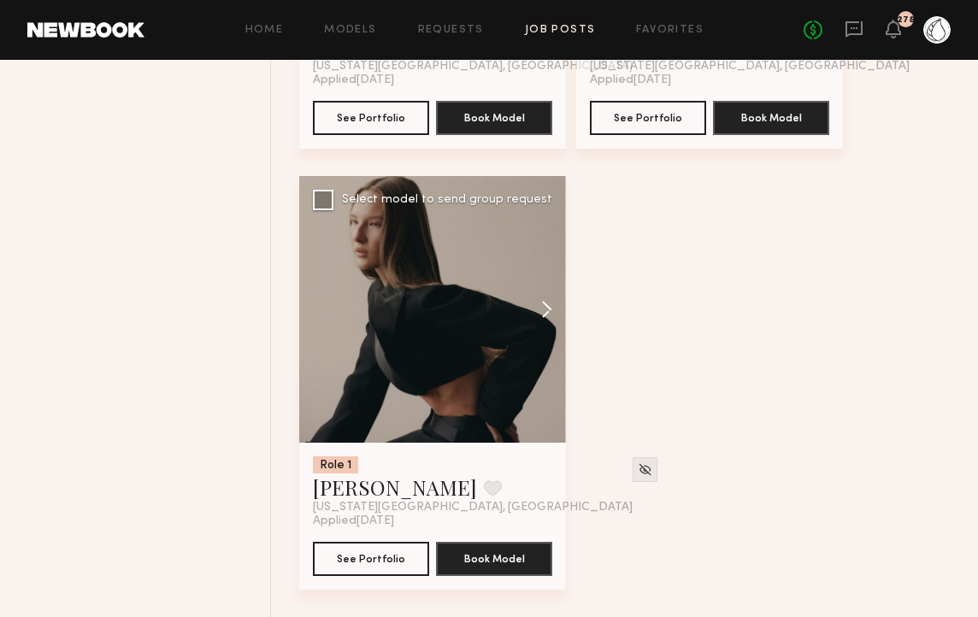
click at [552, 319] on button at bounding box center [538, 309] width 55 height 267
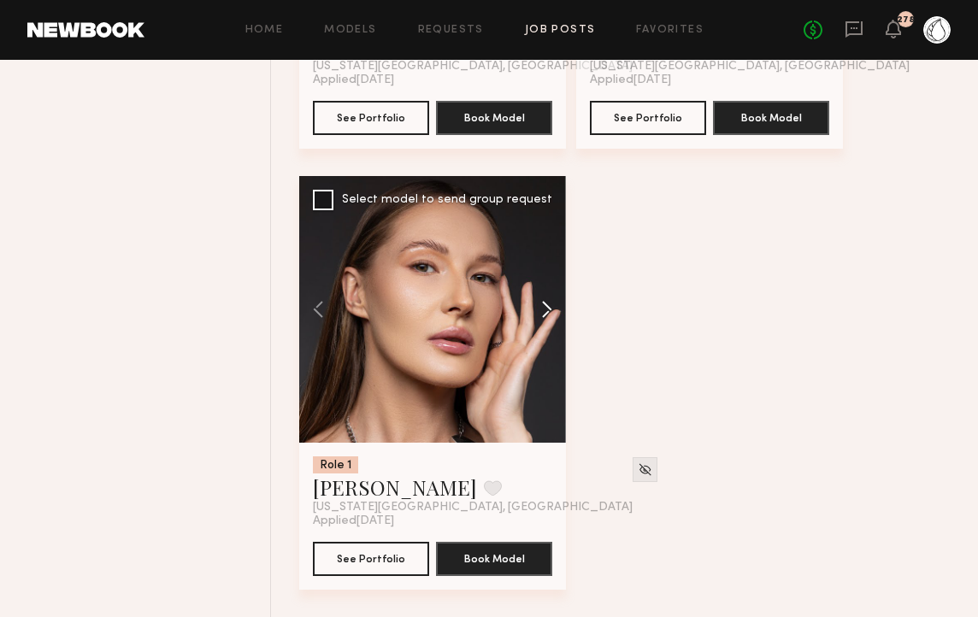
click at [552, 319] on button at bounding box center [538, 309] width 55 height 267
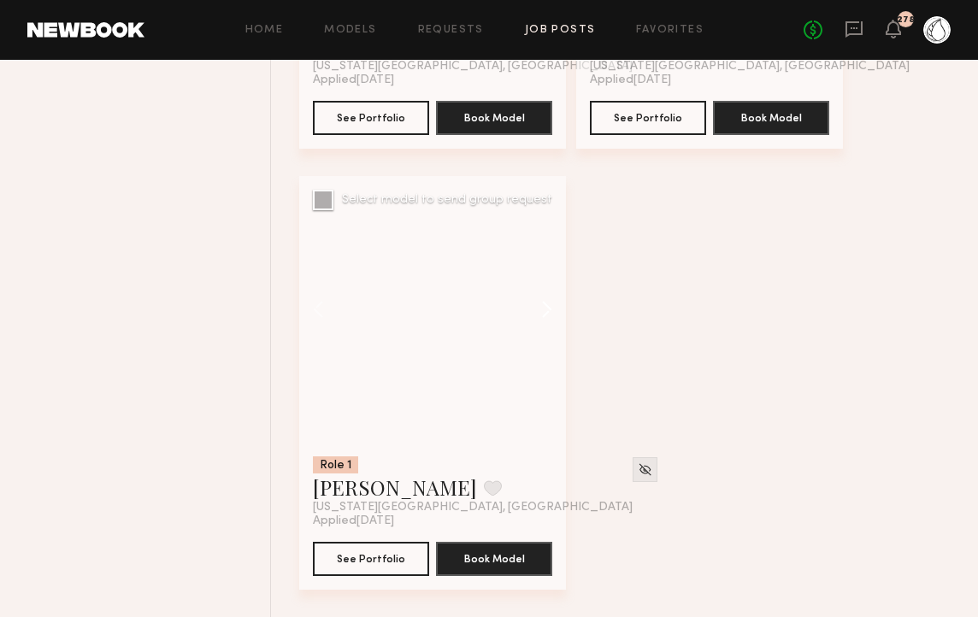
click at [552, 319] on button at bounding box center [538, 309] width 55 height 267
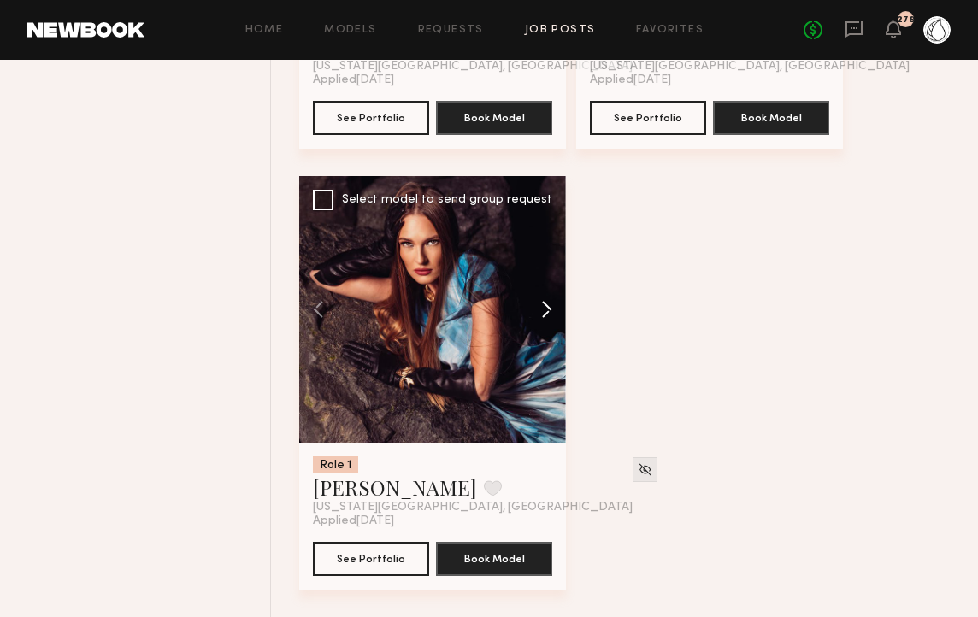
click at [552, 319] on button at bounding box center [538, 309] width 55 height 267
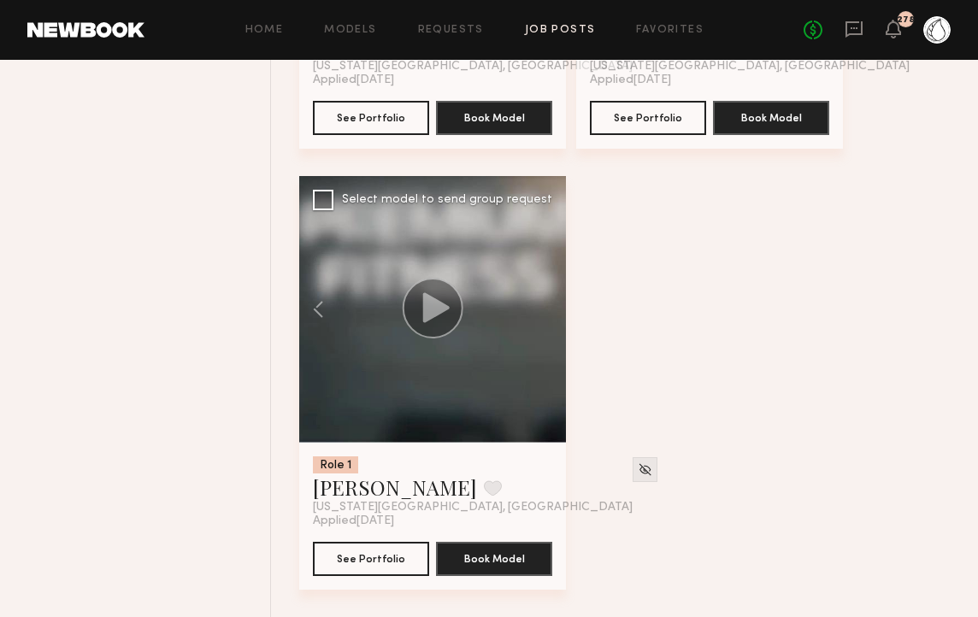
click at [552, 319] on div at bounding box center [432, 309] width 267 height 267
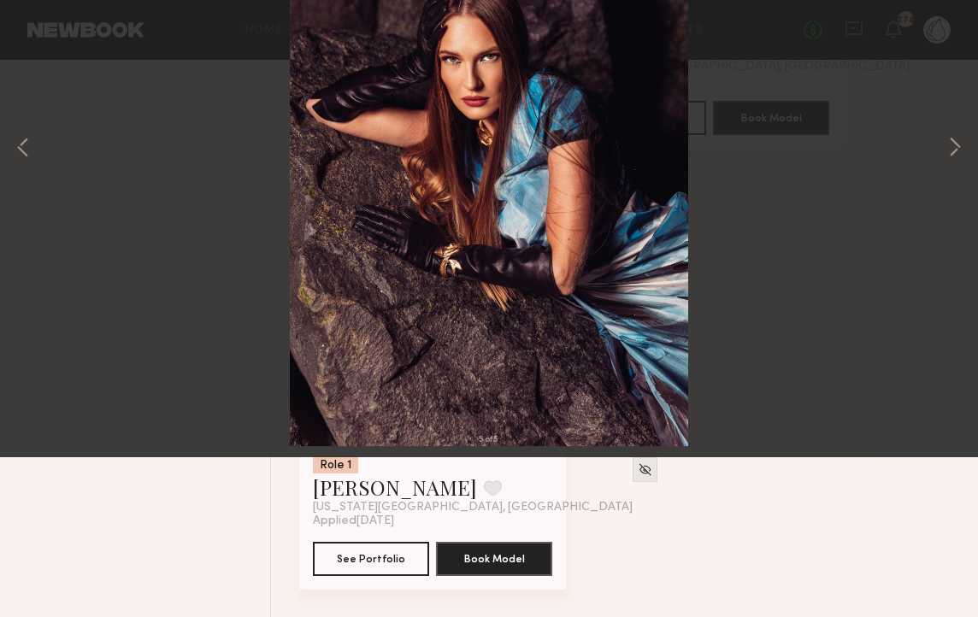
click at [38, 35] on button at bounding box center [39, 41] width 27 height 31
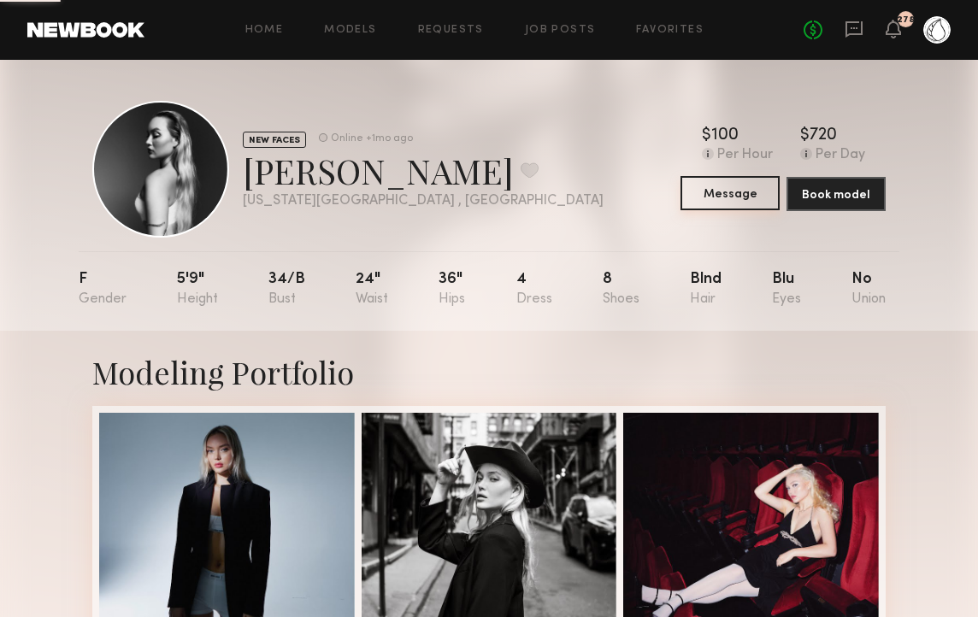
click at [714, 187] on button "Message" at bounding box center [729, 193] width 99 height 34
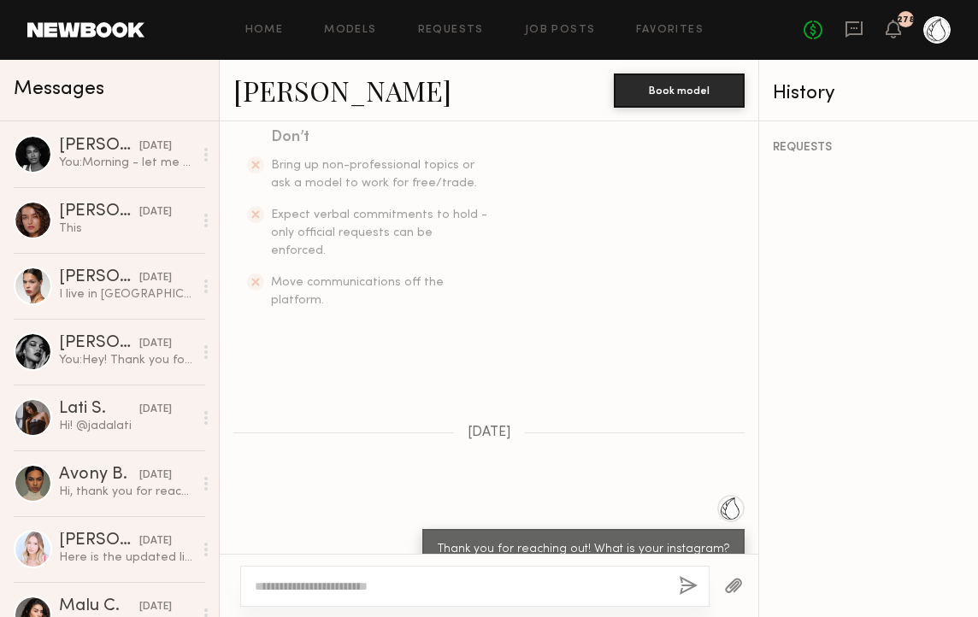
scroll to position [620, 0]
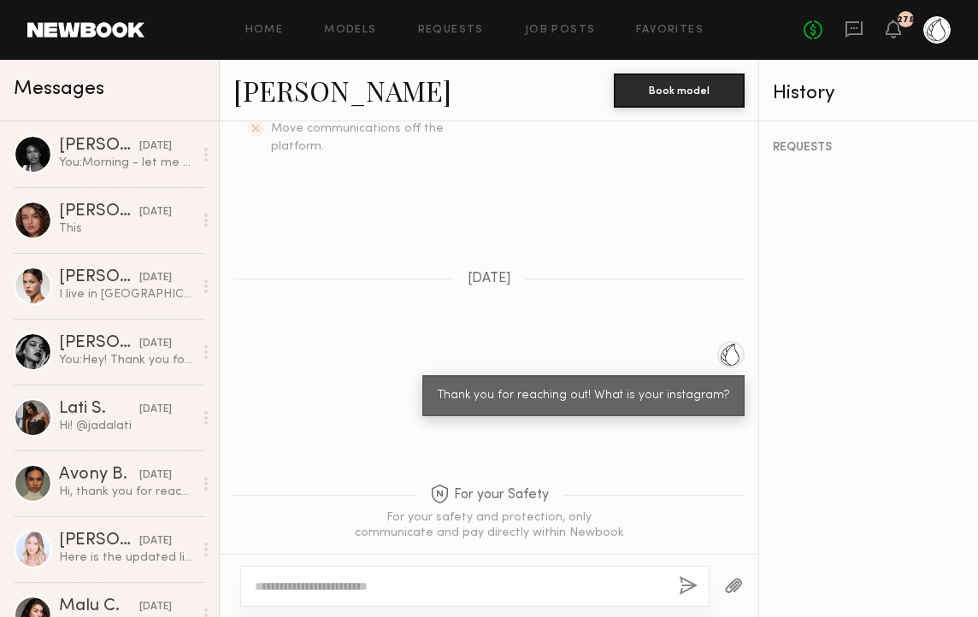
click at [271, 587] on textarea at bounding box center [460, 586] width 410 height 17
type textarea "*"
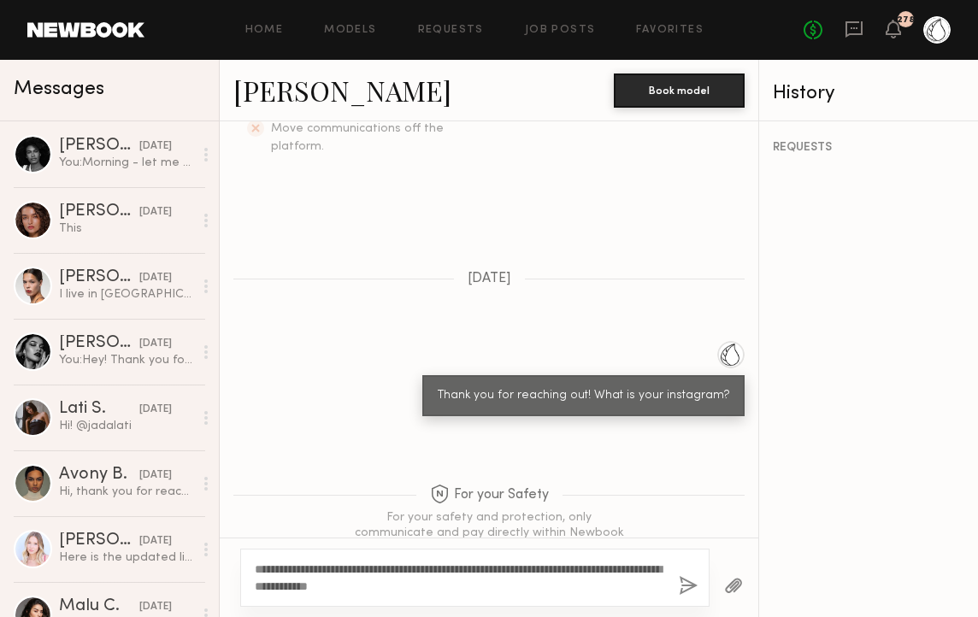
click at [469, 585] on textarea "**********" at bounding box center [460, 578] width 410 height 34
type textarea "**********"
click at [682, 585] on button "button" at bounding box center [688, 586] width 19 height 21
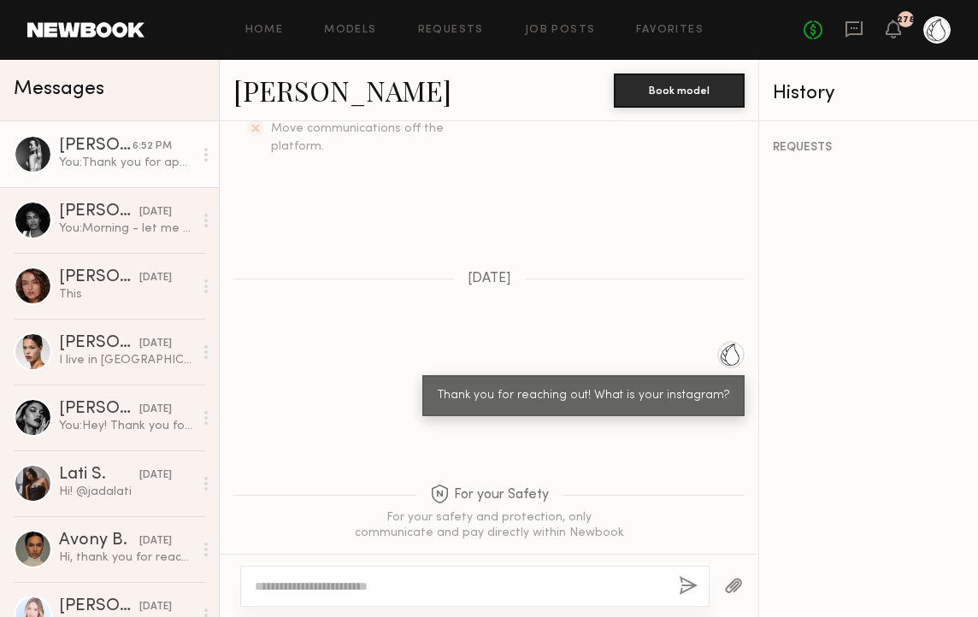
scroll to position [947, 0]
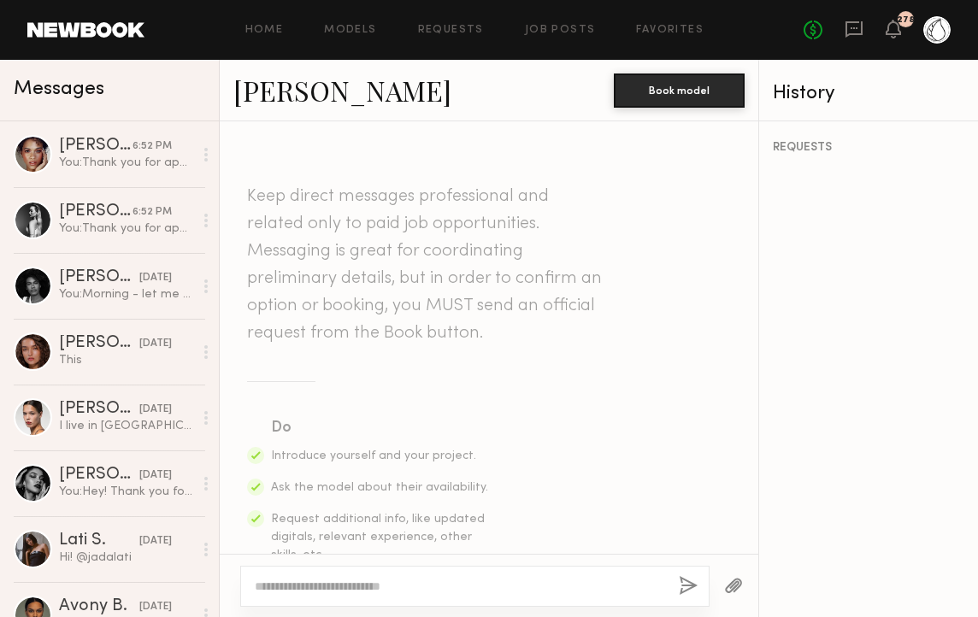
scroll to position [1492, 0]
